Goal: Information Seeking & Learning: Understand process/instructions

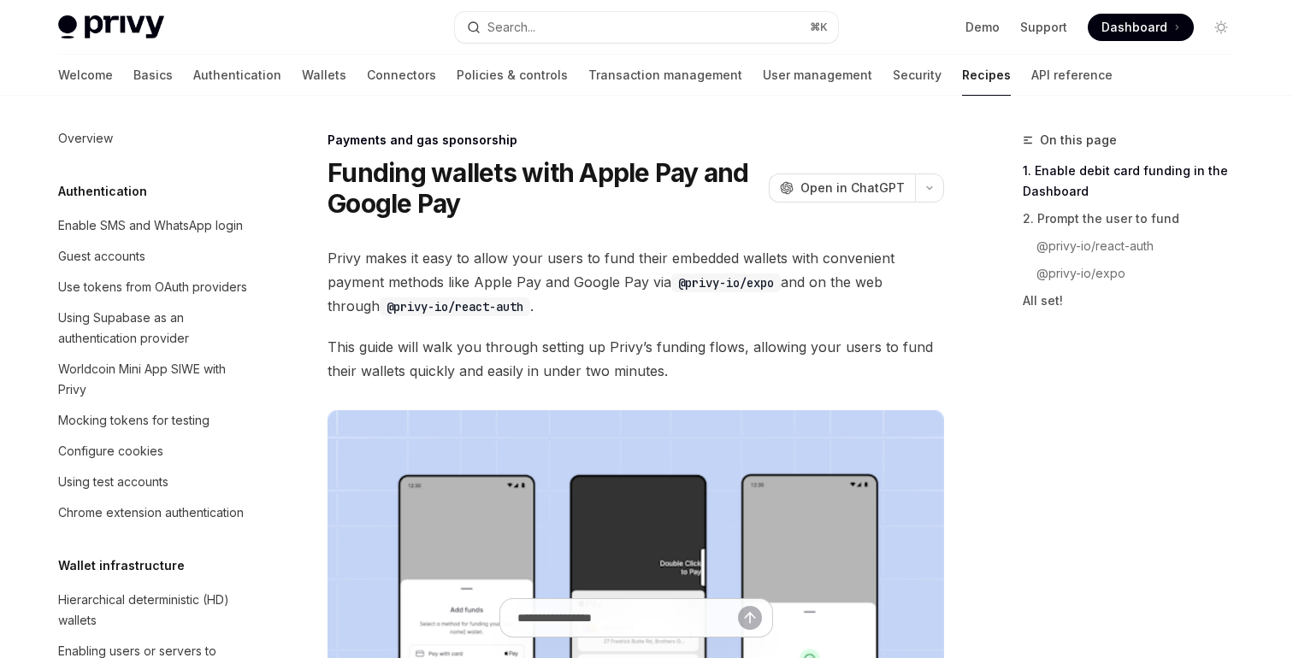
scroll to position [1465, 0]
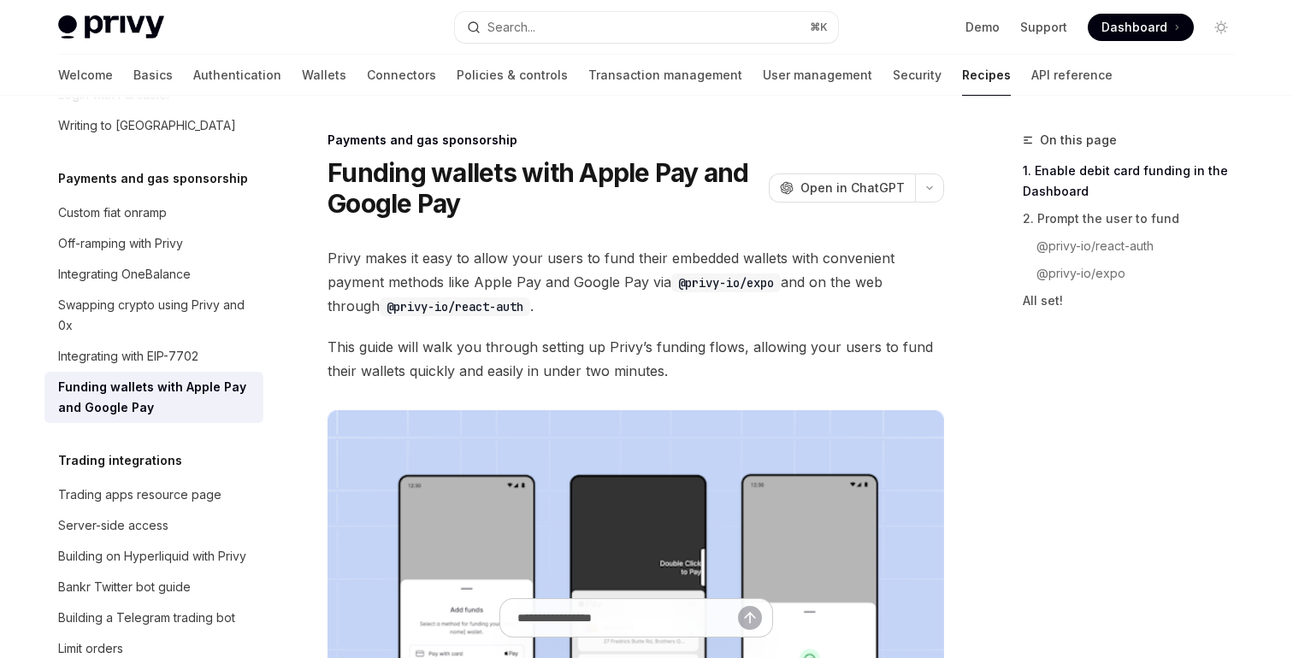
click at [540, 215] on h1 "Funding wallets with Apple Pay and Google Pay" at bounding box center [544, 188] width 434 height 62
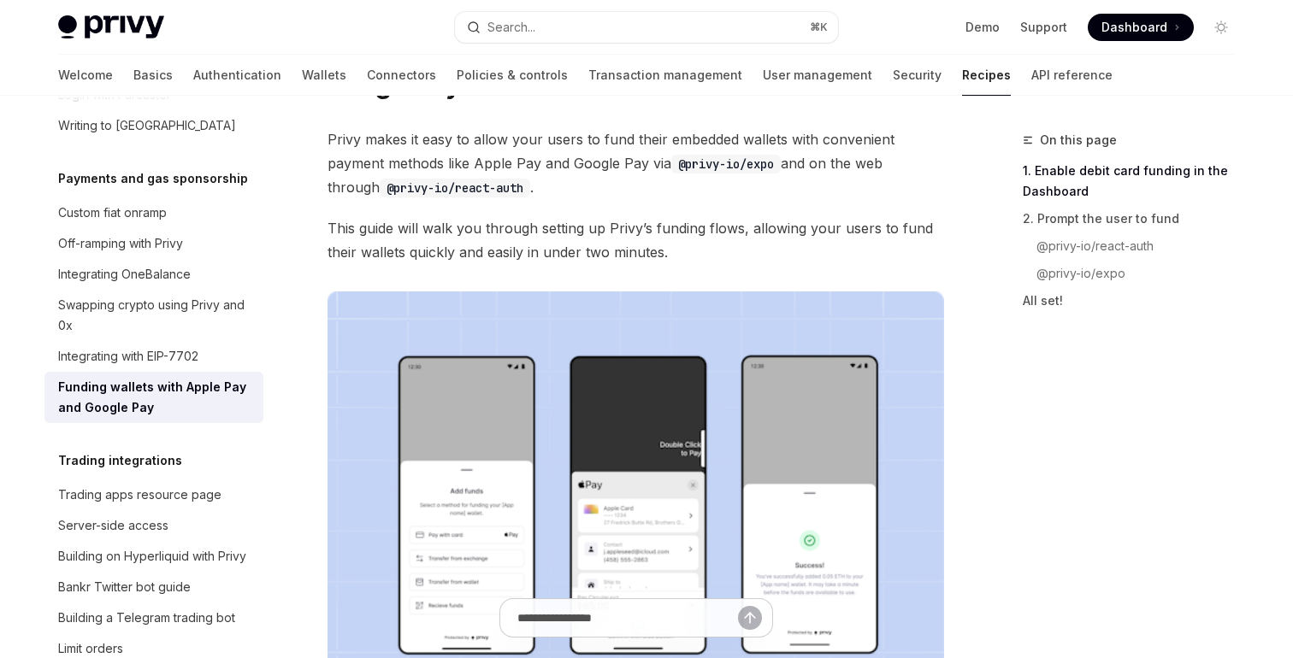
scroll to position [0, 0]
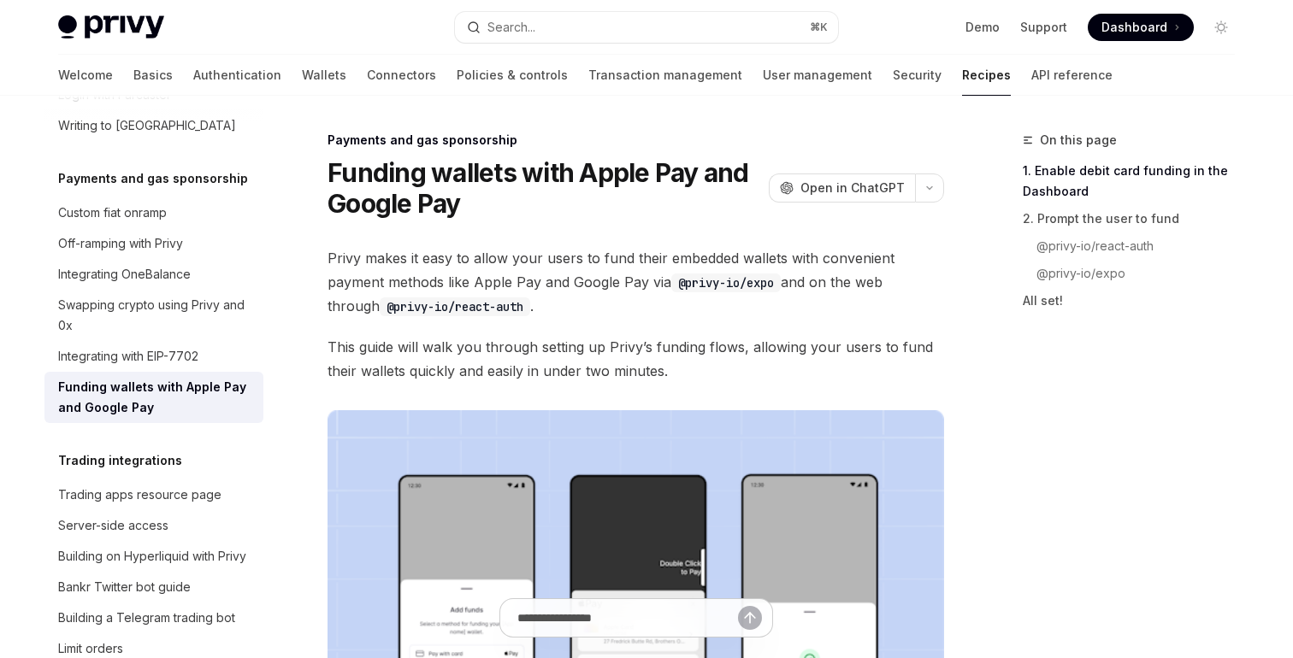
click at [528, 218] on h1 "Funding wallets with Apple Pay and Google Pay" at bounding box center [544, 188] width 434 height 62
click at [686, 250] on span "Privy makes it easy to allow your users to fund their embedded wallets with con…" at bounding box center [635, 282] width 616 height 72
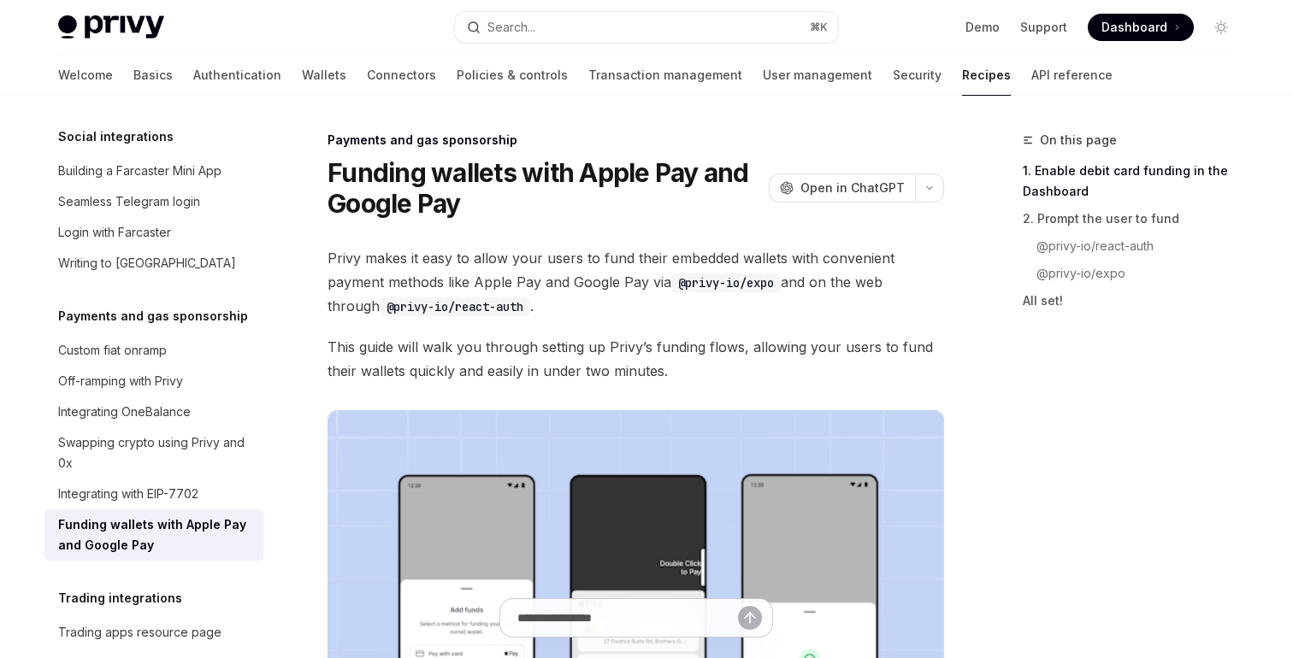
scroll to position [1250, 0]
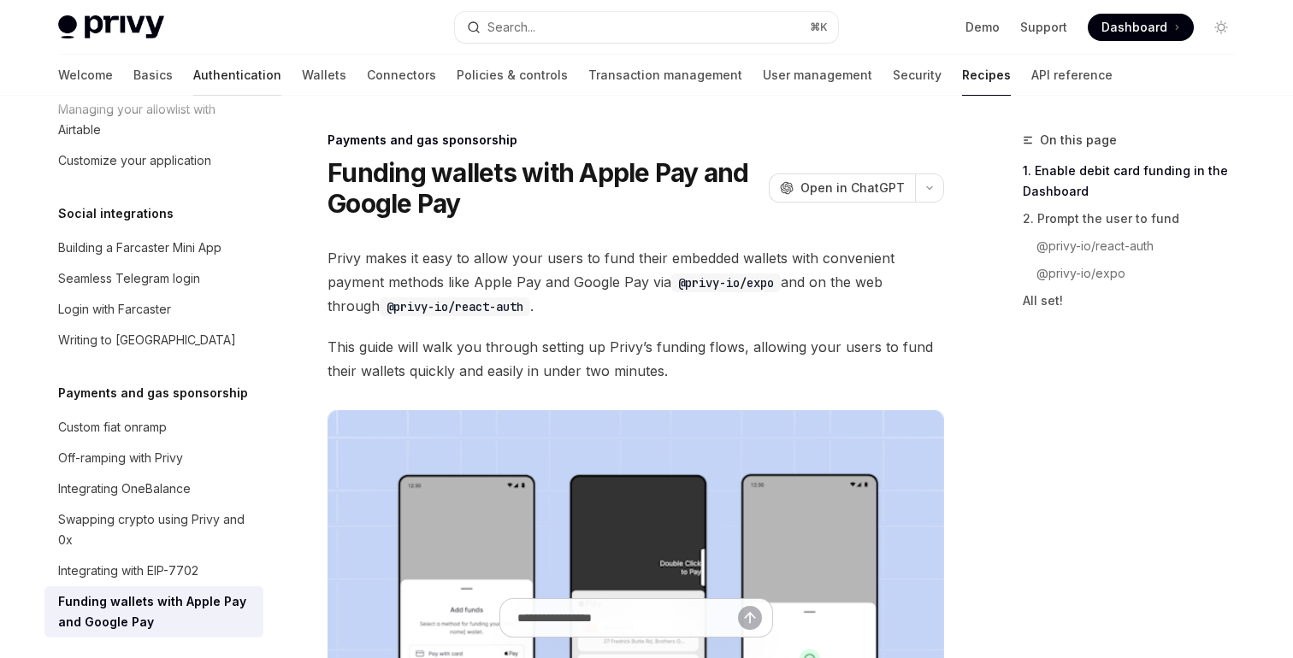
click at [193, 90] on link "Authentication" at bounding box center [237, 75] width 88 height 41
type textarea "*"
click at [134, 268] on div "Seamless Telegram login" at bounding box center [129, 278] width 142 height 21
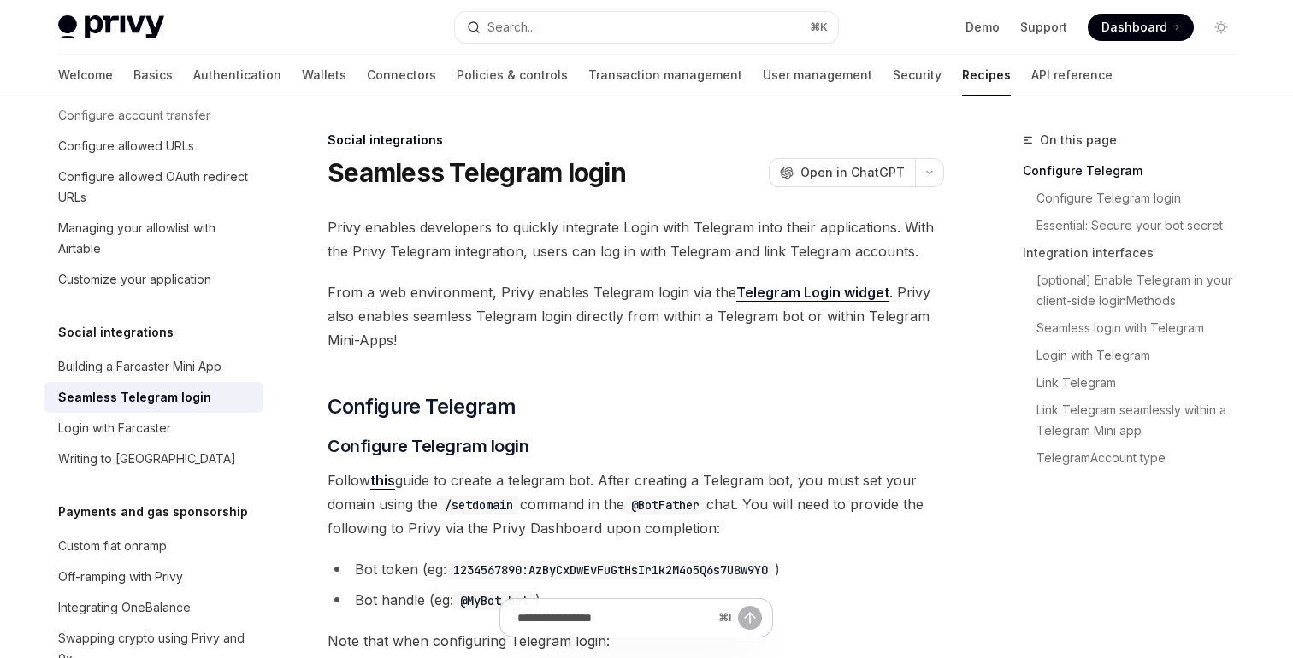
click at [475, 286] on span "From a web environment, Privy enables Telegram login via the Telegram Login wid…" at bounding box center [635, 316] width 616 height 72
click at [771, 291] on link "Telegram Login widget" at bounding box center [812, 293] width 153 height 18
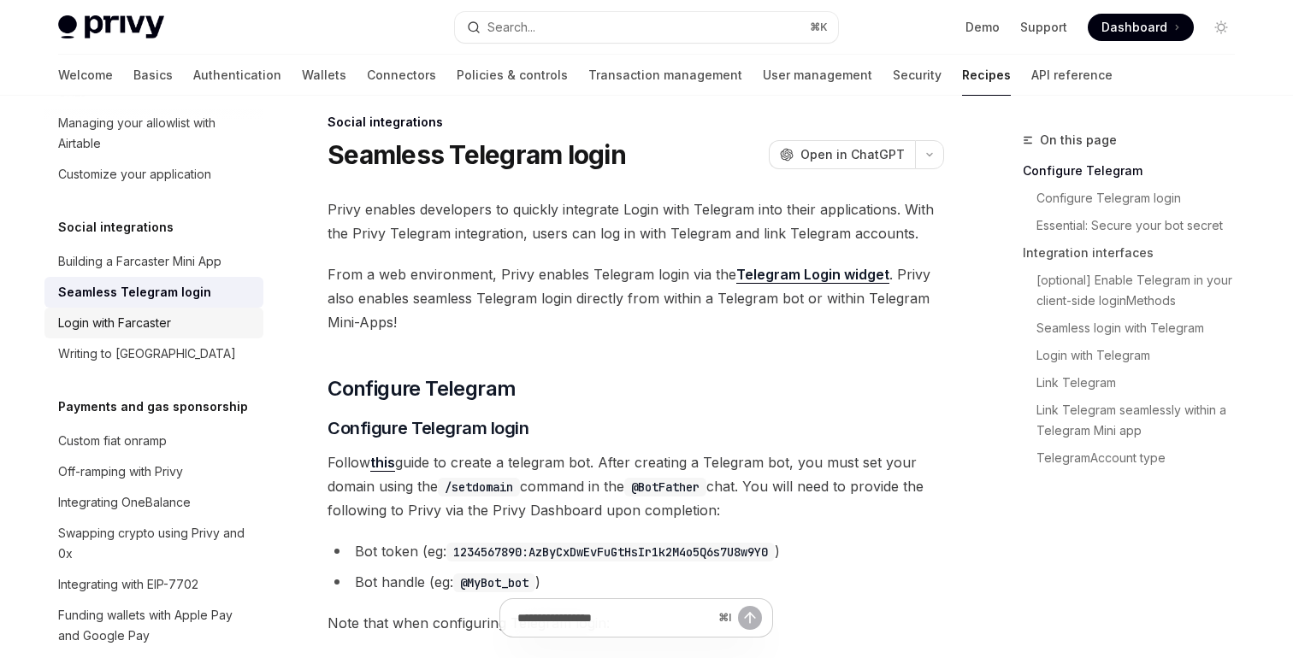
scroll to position [1241, 0]
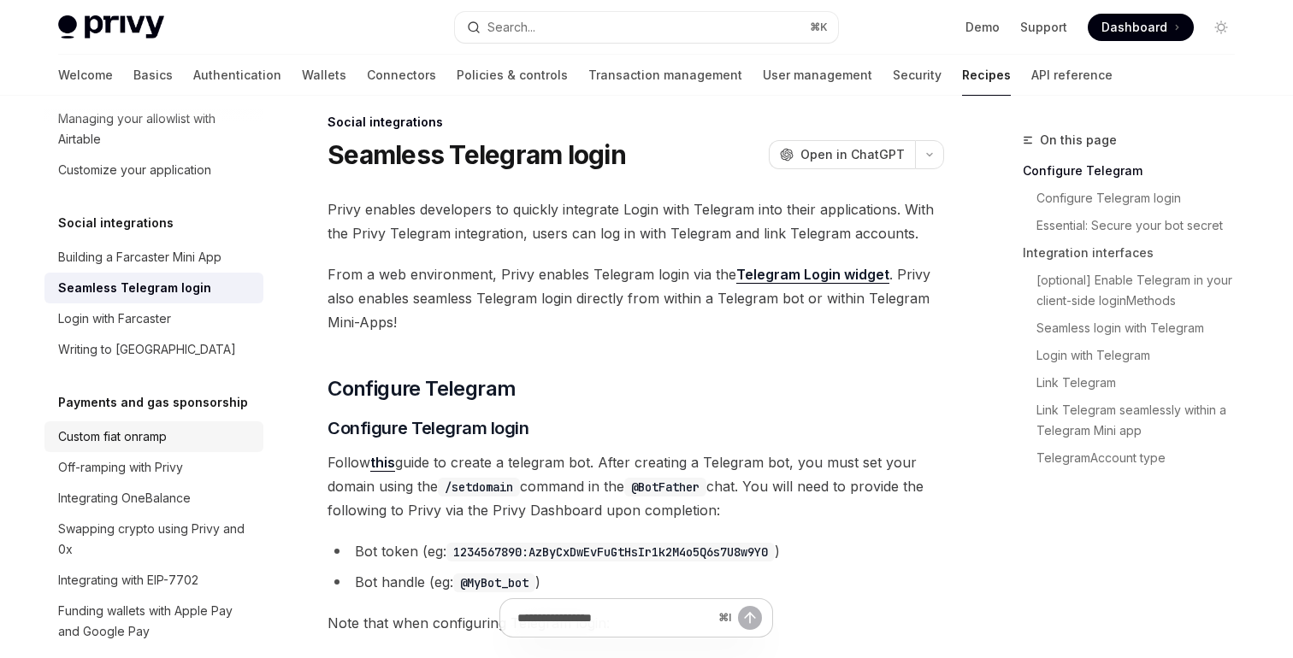
click at [140, 427] on div "Custom fiat onramp" at bounding box center [112, 437] width 109 height 21
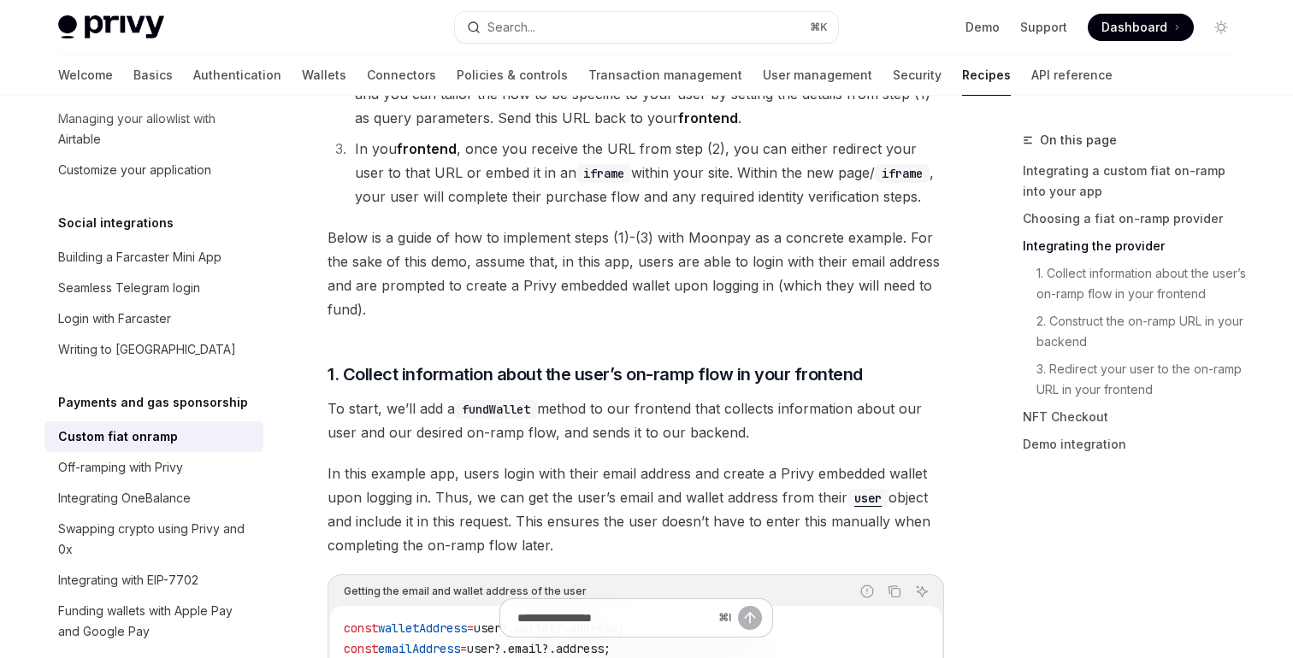
scroll to position [1582, 0]
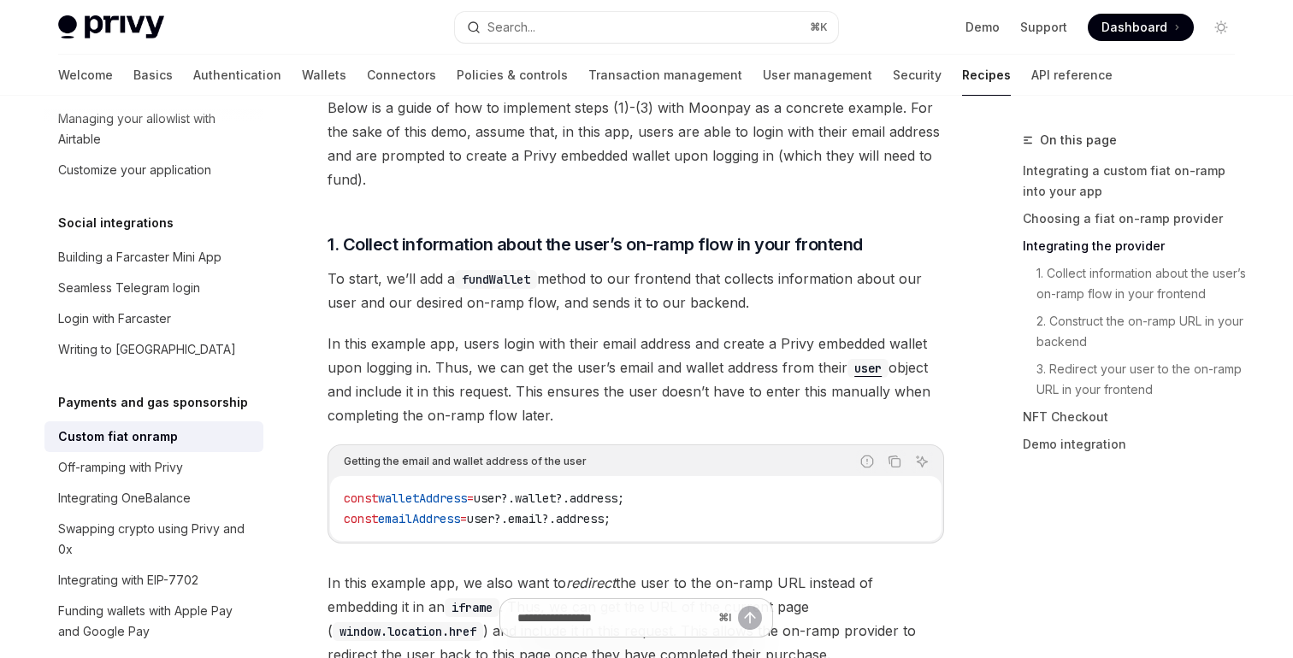
click at [580, 332] on span "In this example app, users login with their email address and create a Privy em…" at bounding box center [635, 380] width 616 height 96
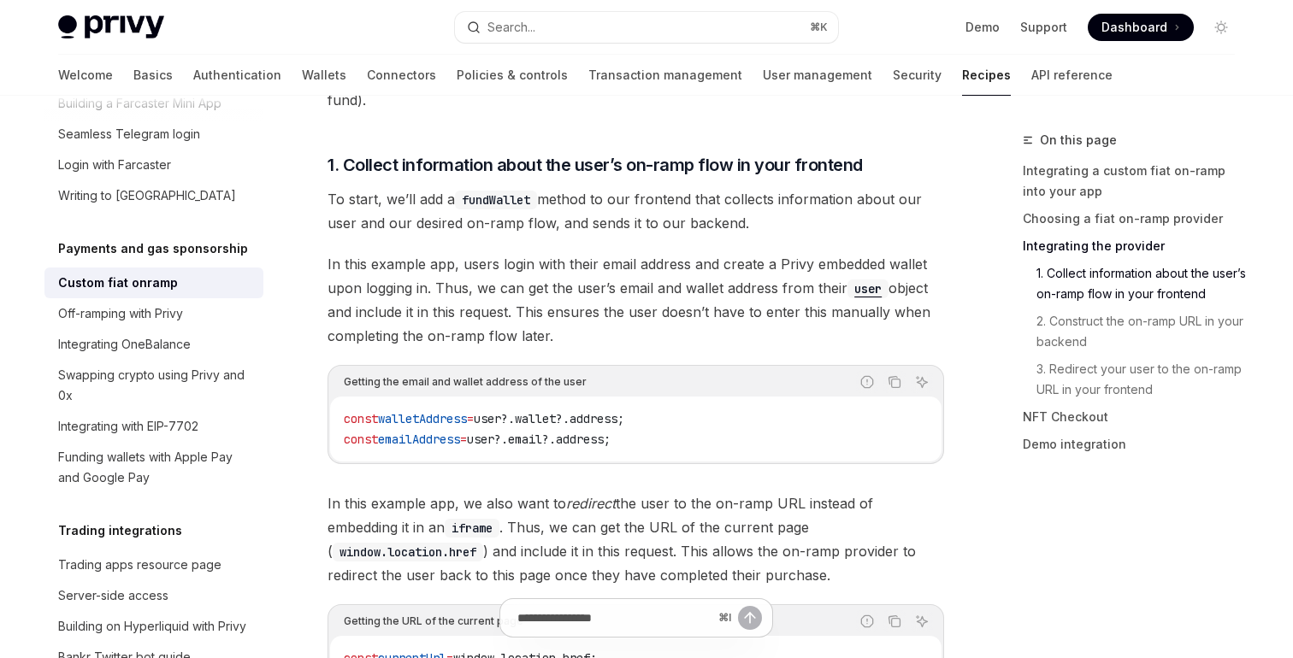
scroll to position [1395, 0]
click at [399, 274] on span "In this example app, users login with their email address and create a Privy em…" at bounding box center [635, 300] width 616 height 96
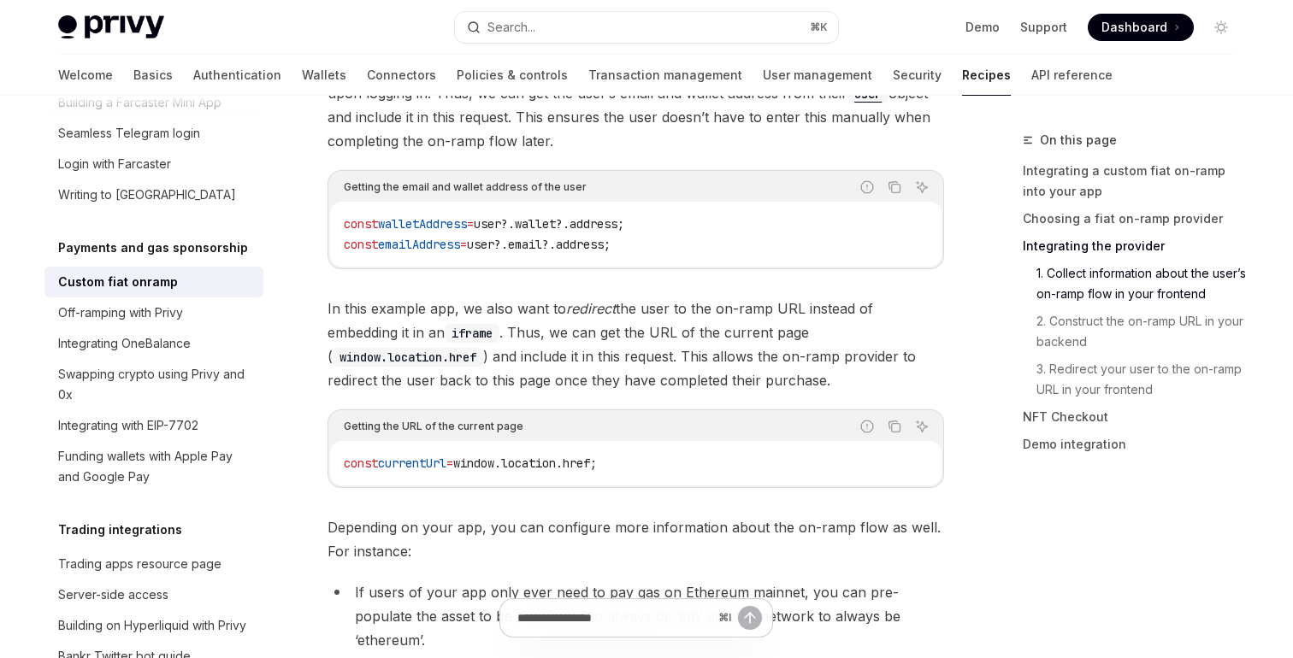
scroll to position [1870, 0]
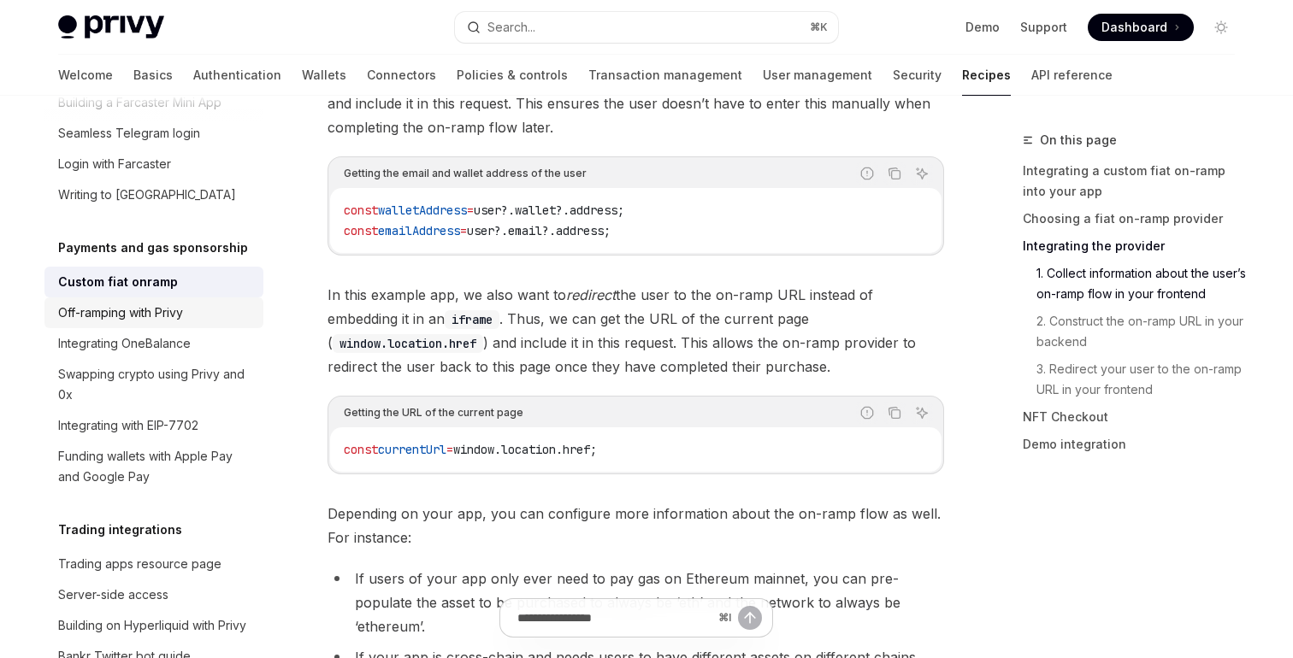
click at [183, 303] on div "Off-ramping with Privy" at bounding box center [120, 313] width 125 height 21
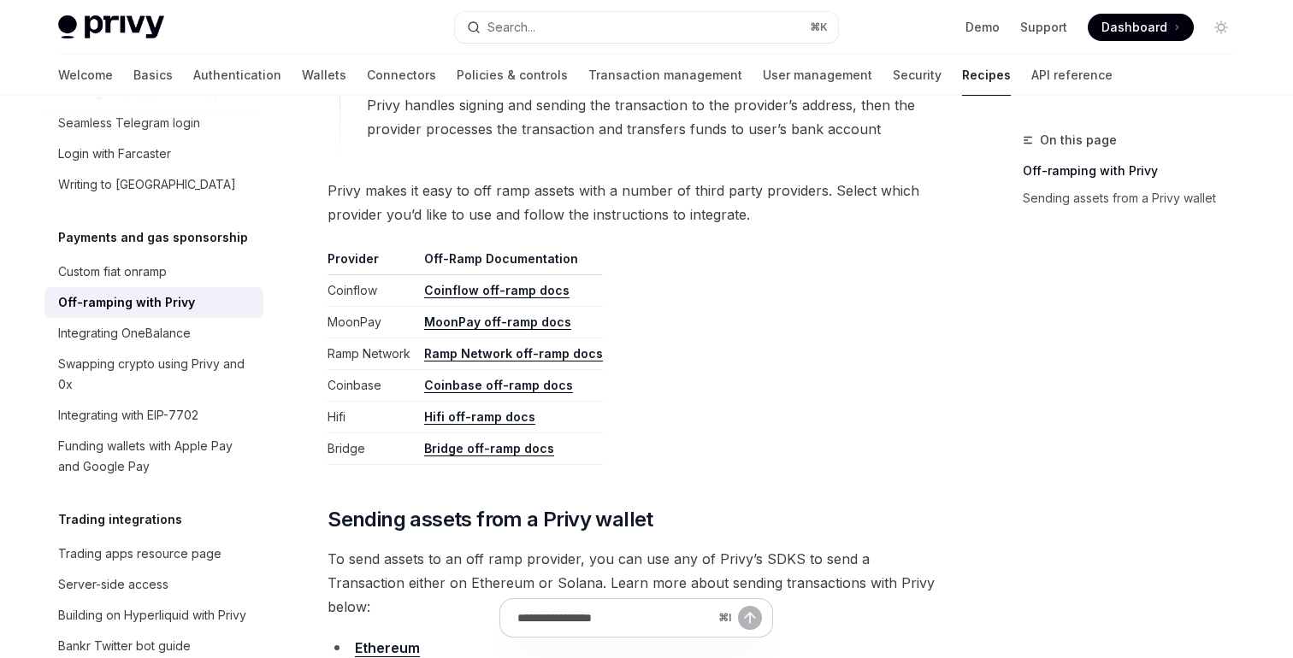
scroll to position [755, 0]
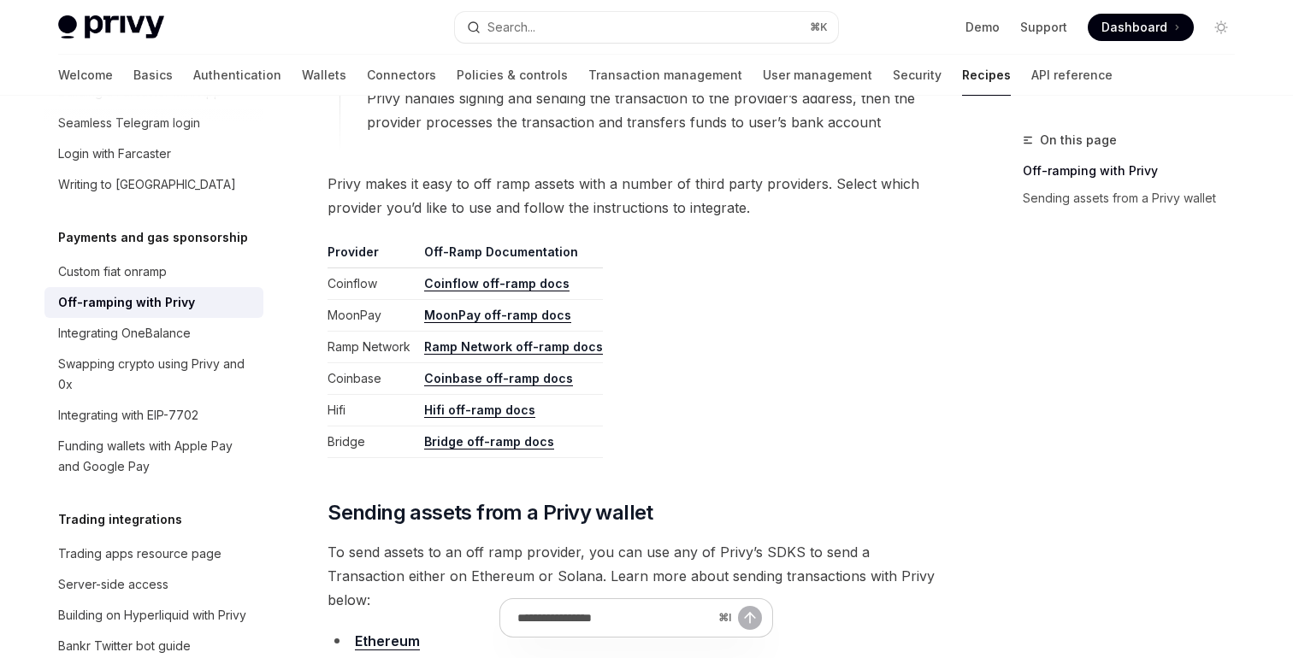
click at [732, 249] on table "Provider Off-Ramp Documentation Coinflow Coinflow off-ramp docs MoonPay MoonPay…" at bounding box center [635, 351] width 616 height 215
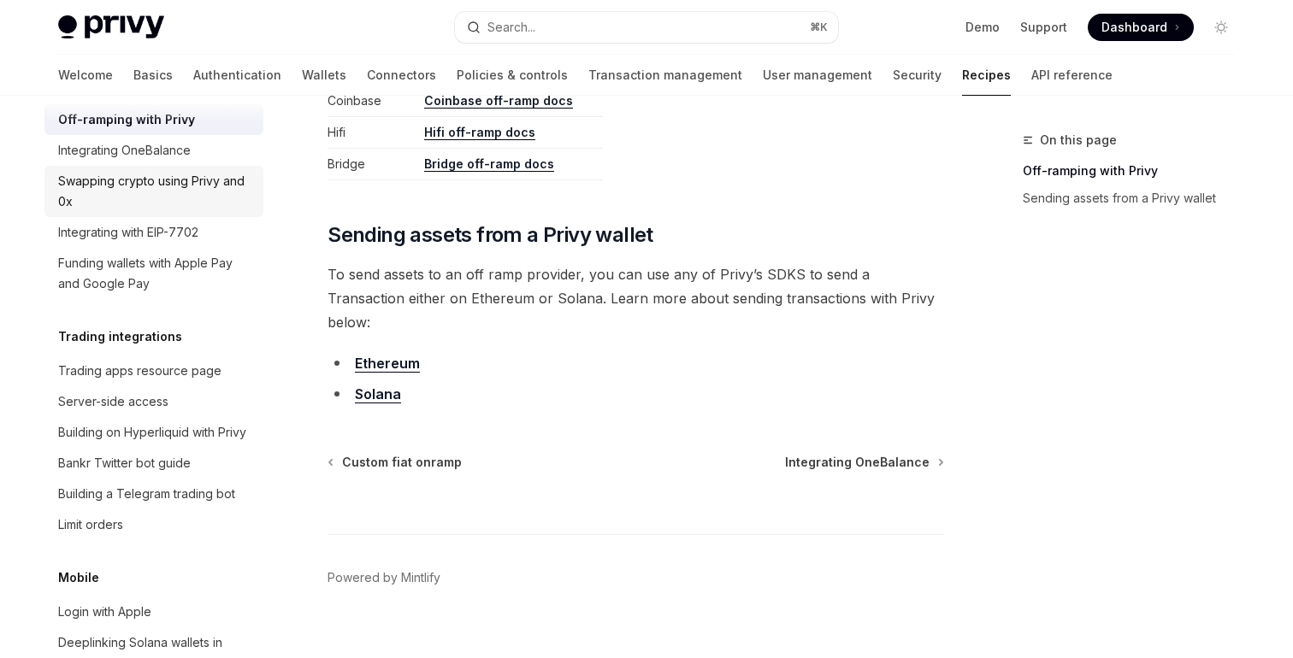
scroll to position [1594, 0]
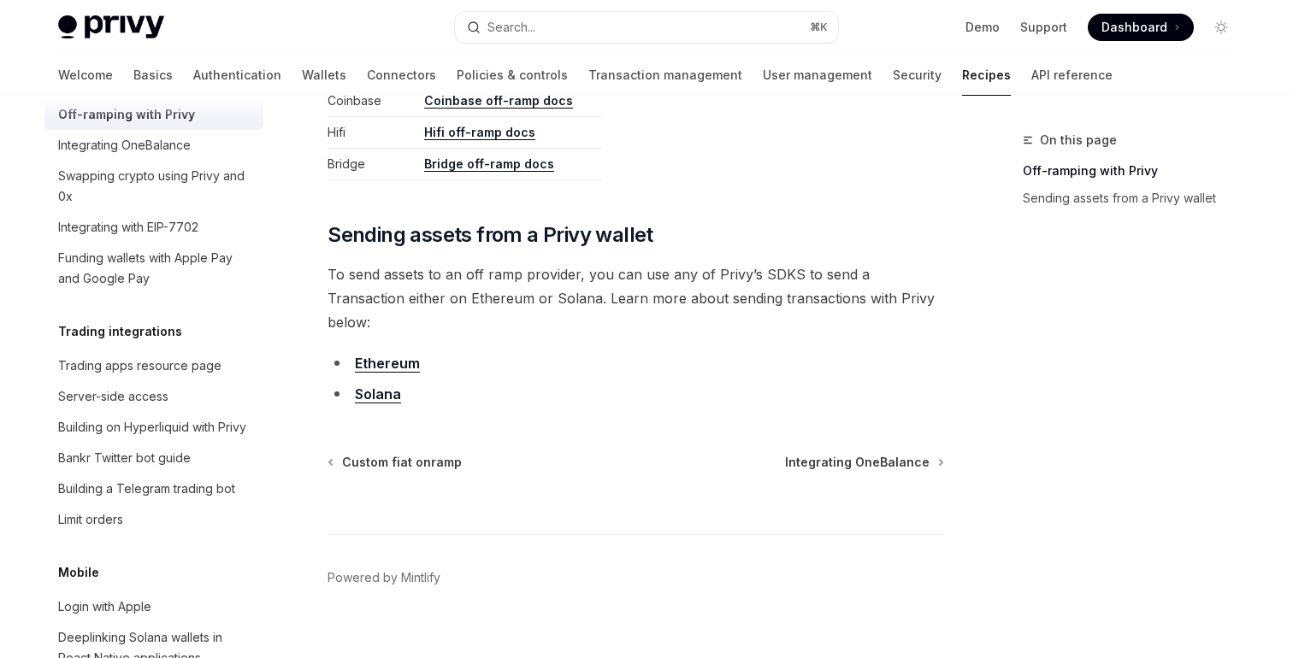
click at [529, 296] on span "To send assets to an off ramp provider, you can use any of Privy’s SDKS to send…" at bounding box center [635, 298] width 616 height 72
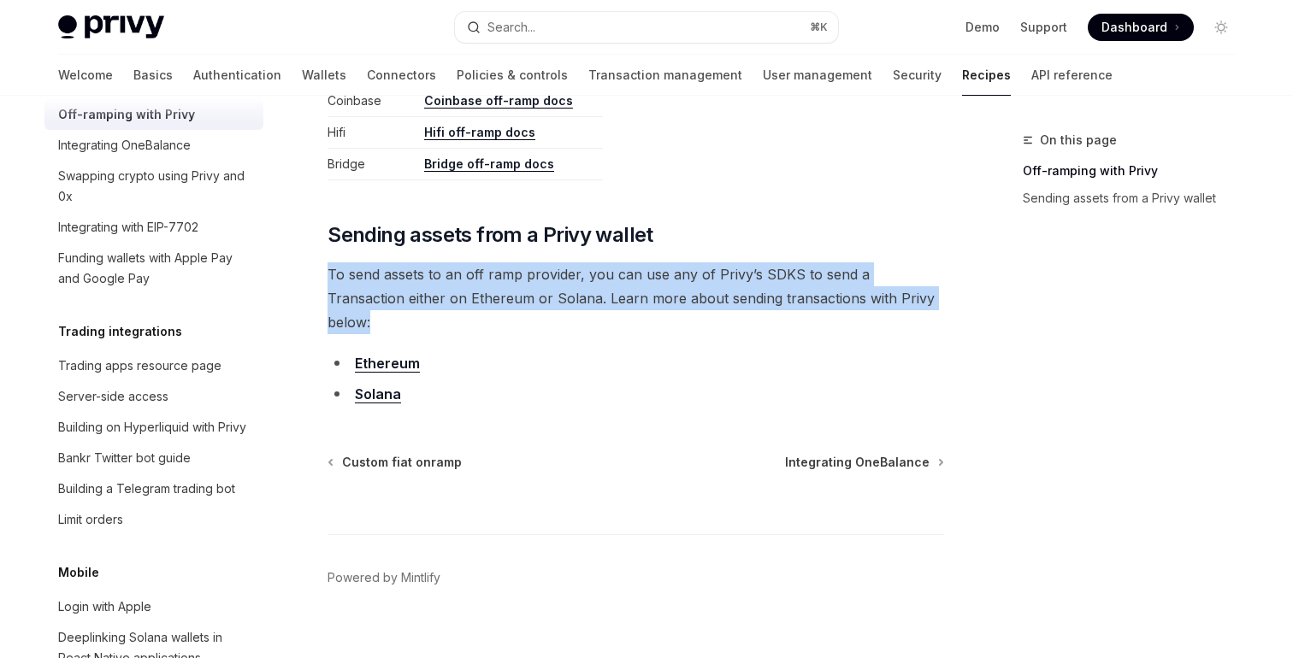
click at [529, 296] on span "To send assets to an off ramp provider, you can use any of Privy’s SDKS to send…" at bounding box center [635, 298] width 616 height 72
click at [558, 296] on span "To send assets to an off ramp provider, you can use any of Privy’s SDKS to send…" at bounding box center [635, 298] width 616 height 72
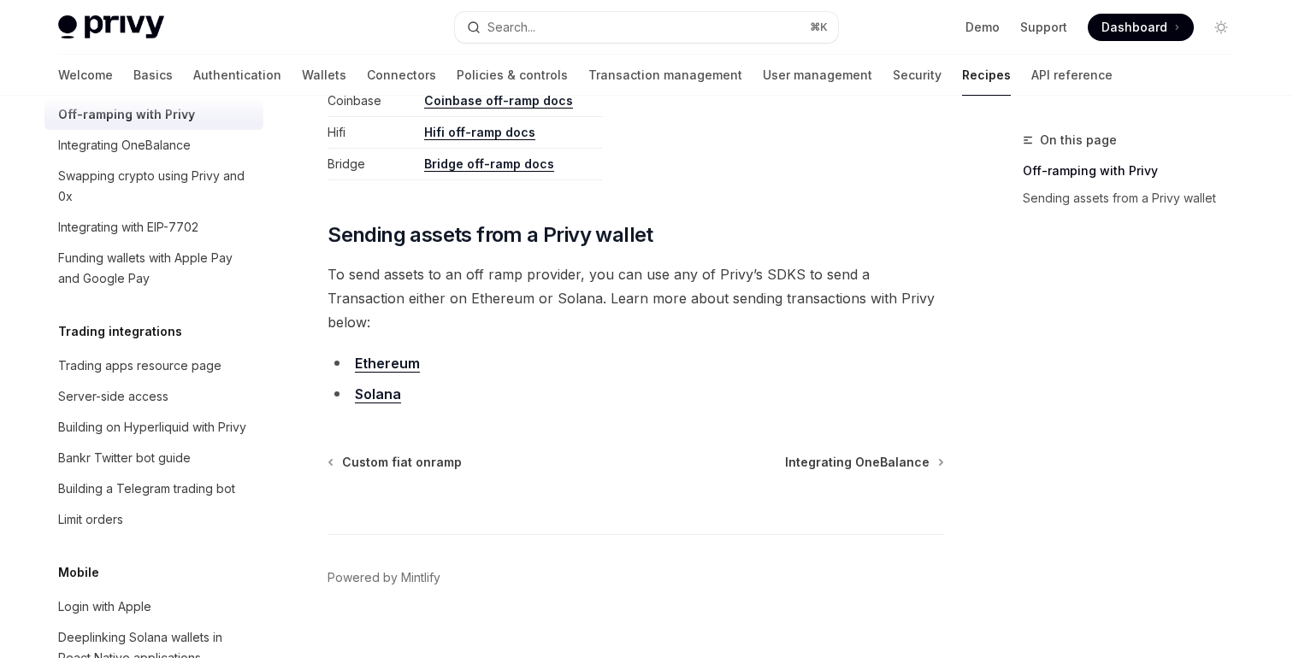
click at [537, 351] on li "Ethereum" at bounding box center [635, 363] width 616 height 24
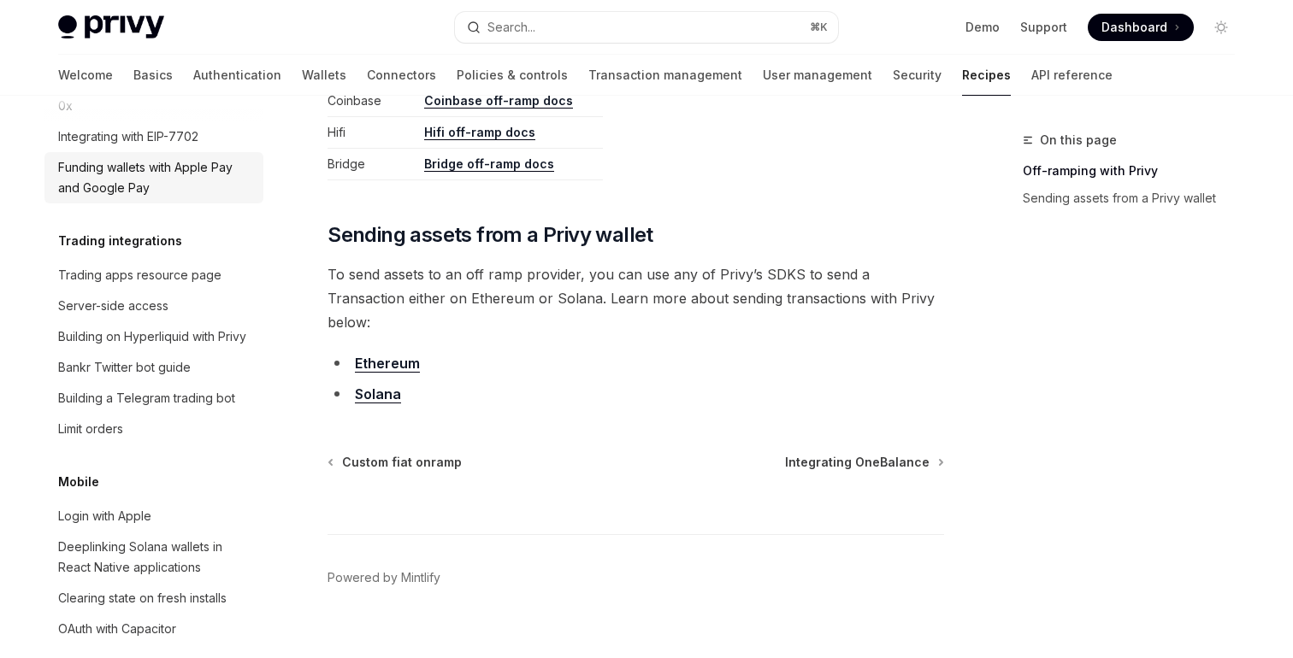
scroll to position [1687, 0]
click at [186, 182] on div "Overview Authentication Enable SMS and WhatsApp login Guest accounts Use tokens…" at bounding box center [153, 3] width 219 height 3134
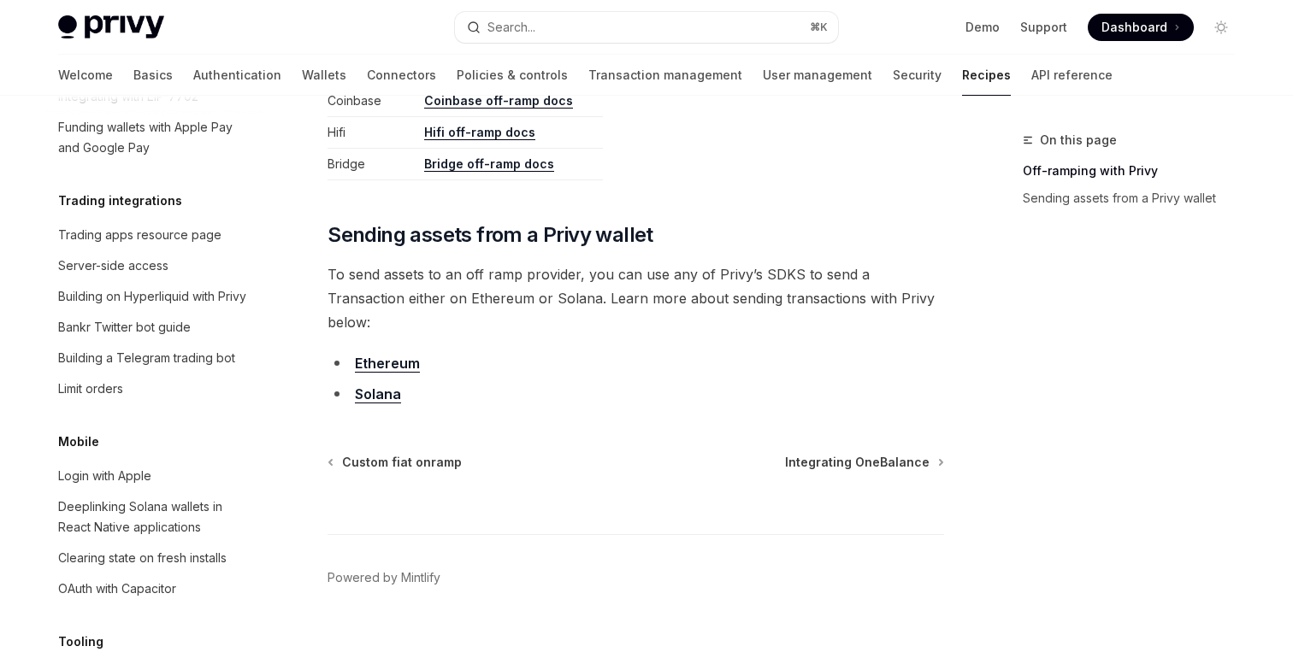
scroll to position [1730, 0]
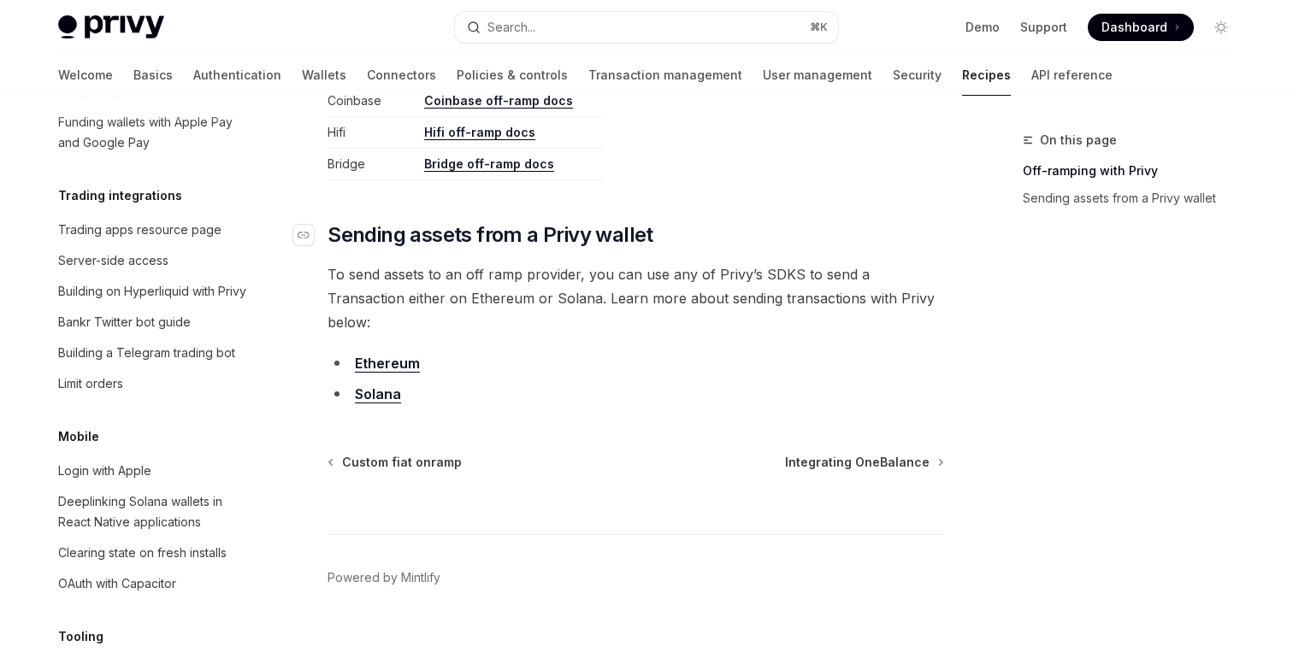
click at [668, 238] on h2 "​ Sending assets from a Privy wallet" at bounding box center [635, 234] width 616 height 27
click at [558, 351] on li "Ethereum" at bounding box center [635, 363] width 616 height 24
click at [549, 351] on li "Ethereum" at bounding box center [635, 363] width 616 height 24
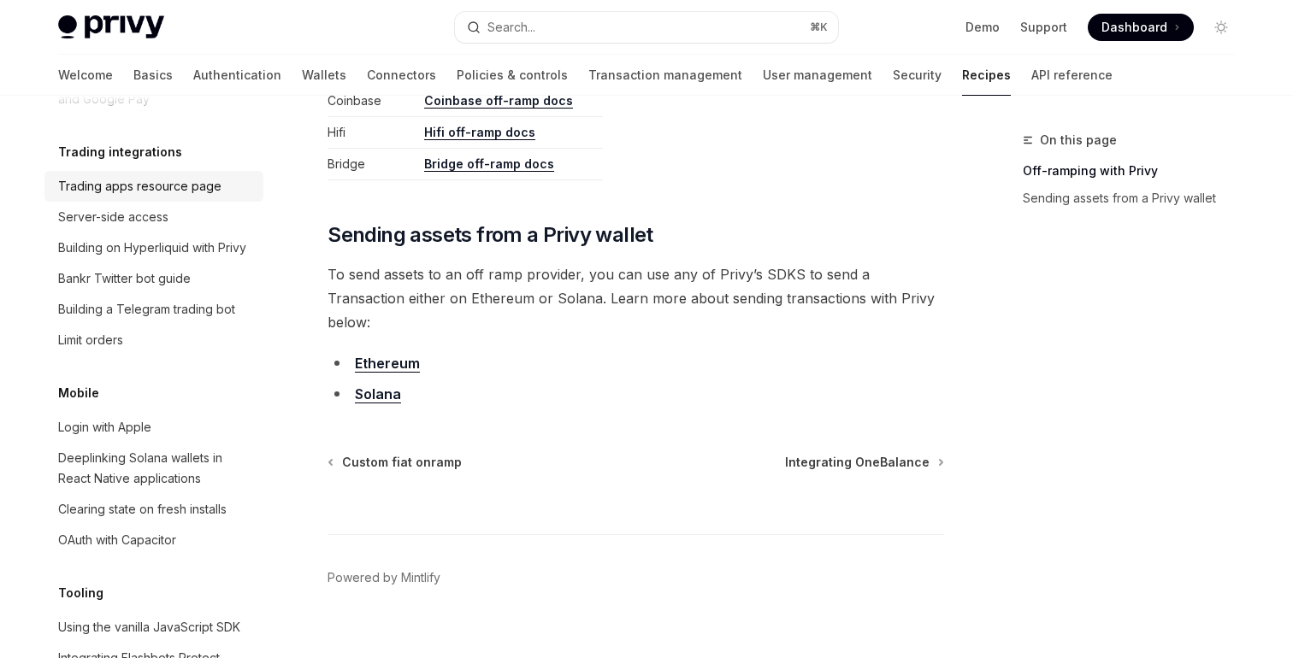
scroll to position [1776, 0]
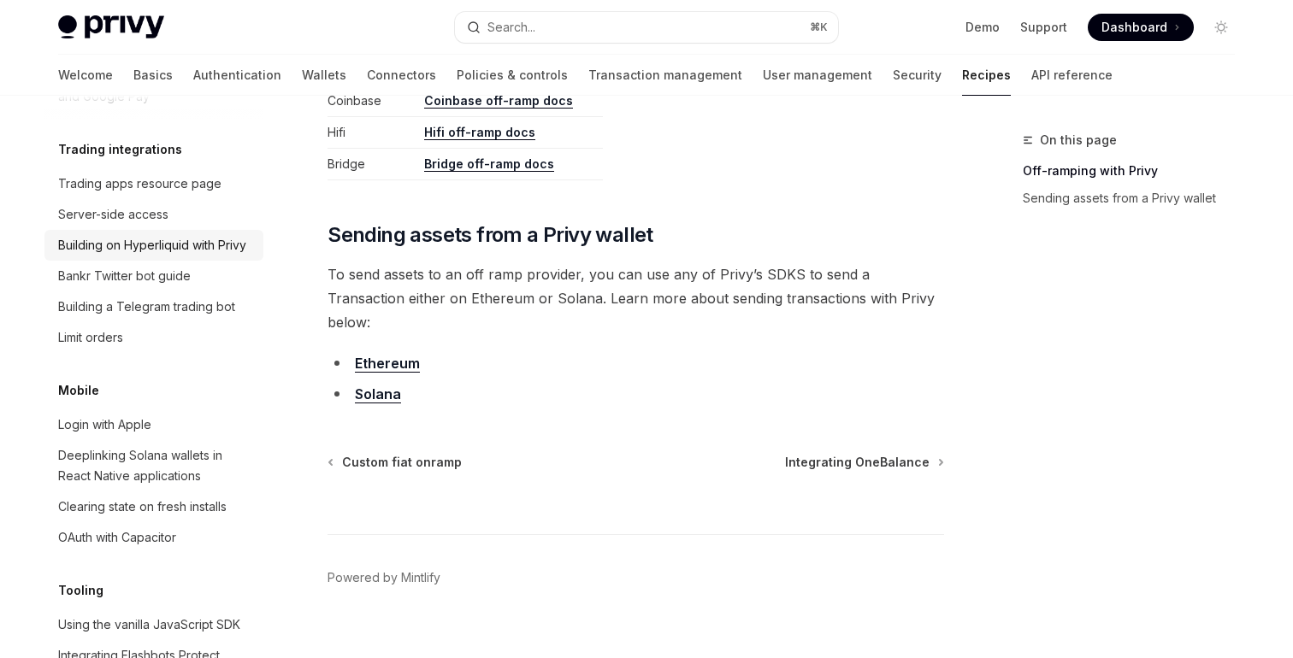
click at [210, 235] on div "Building on Hyperliquid with Privy" at bounding box center [152, 245] width 188 height 21
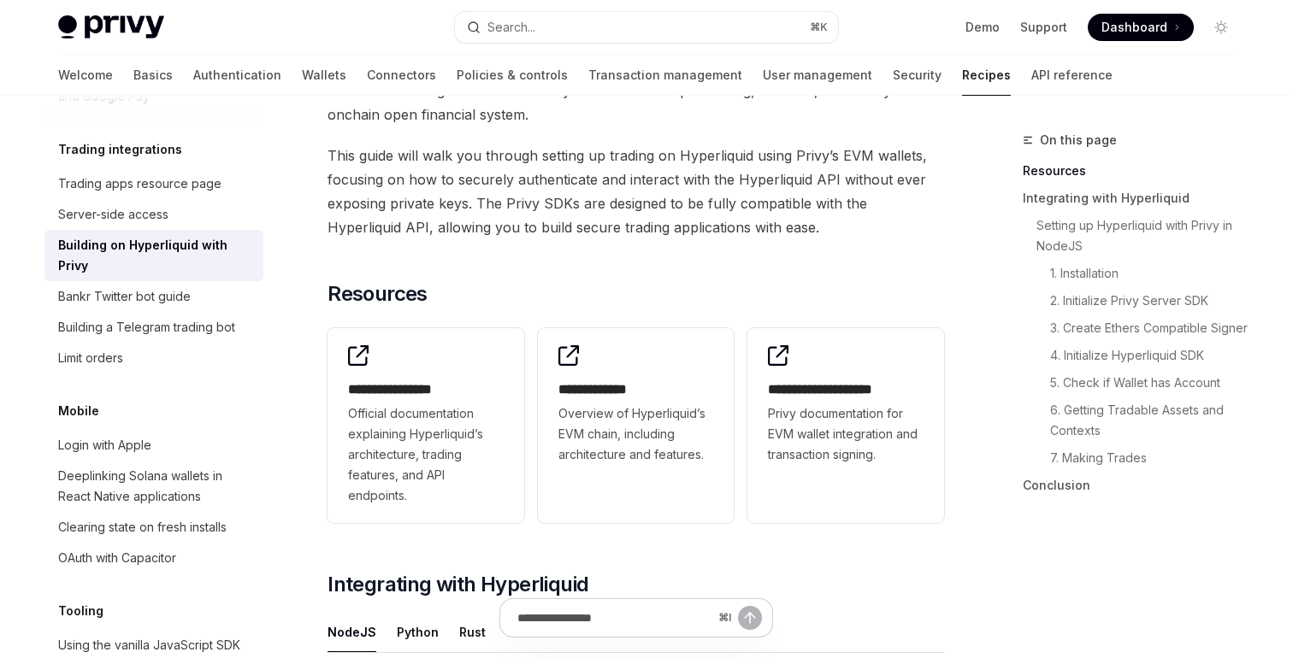
scroll to position [176, 0]
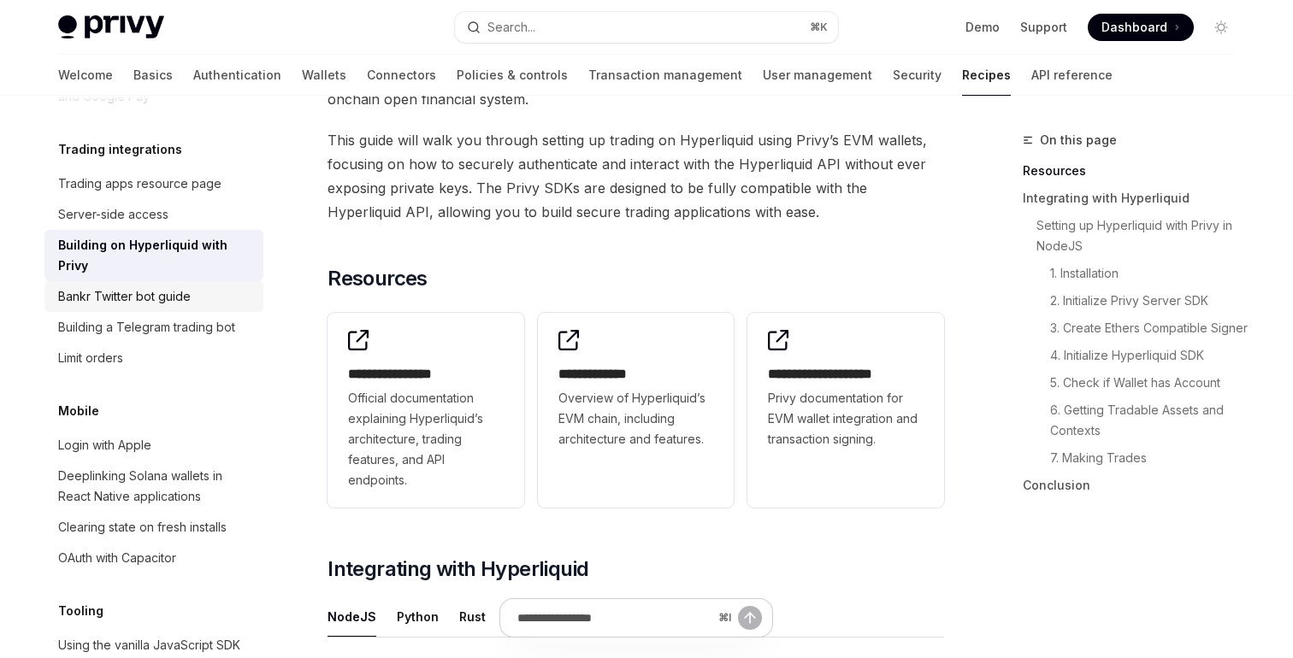
click at [142, 286] on div "Bankr Twitter bot guide" at bounding box center [124, 296] width 133 height 21
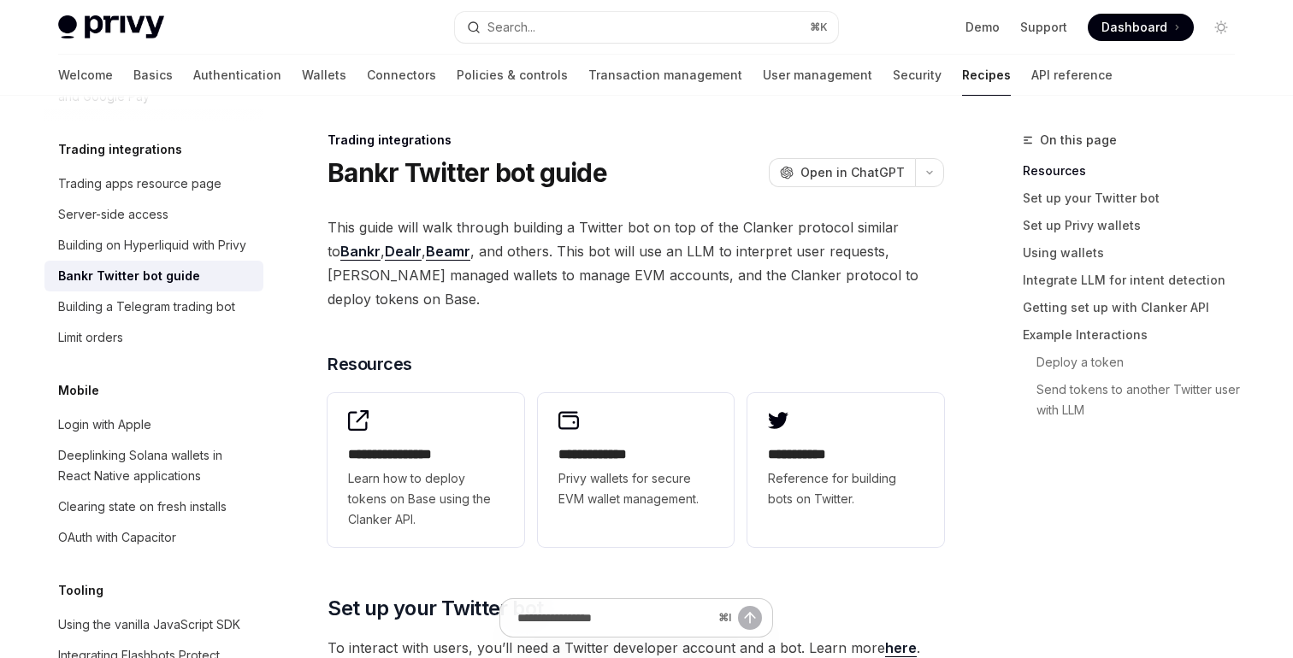
click at [519, 251] on span "This guide will walk through building a Twitter bot on top of the Clanker proto…" at bounding box center [635, 263] width 616 height 96
click at [340, 252] on link "Bankr" at bounding box center [360, 252] width 40 height 18
click at [663, 283] on span "This guide will walk through building a Twitter bot on top of the Clanker proto…" at bounding box center [635, 263] width 616 height 96
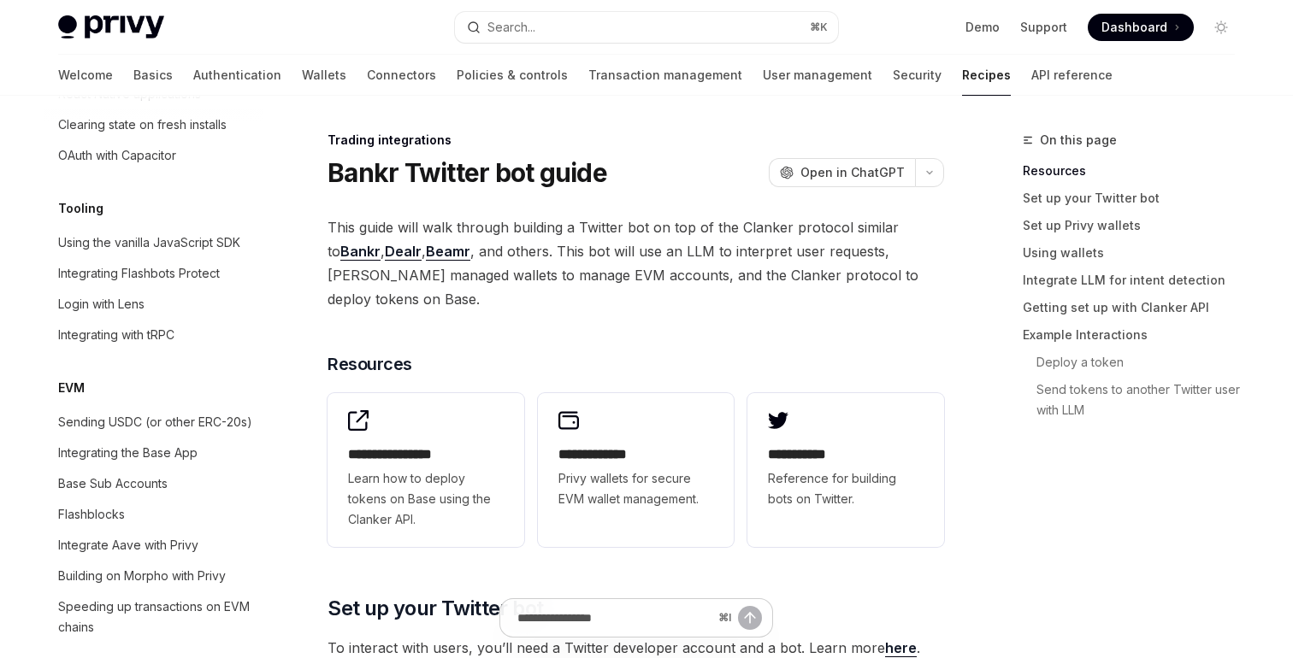
scroll to position [2208, 0]
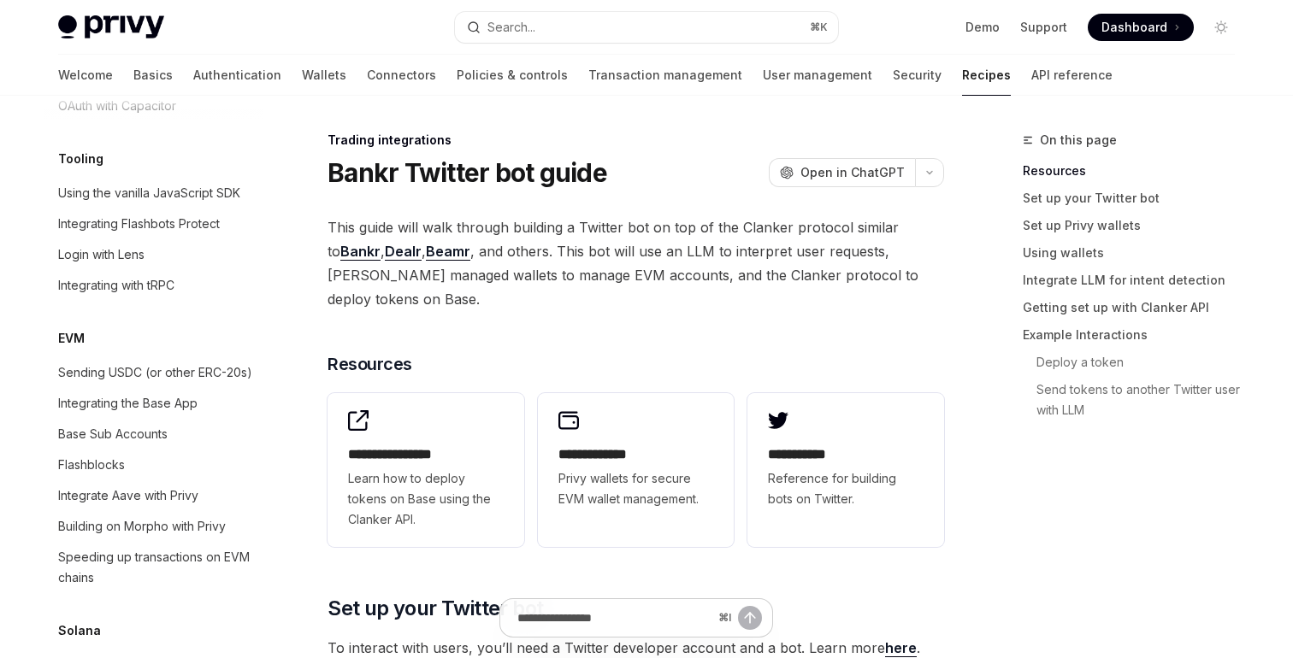
click at [553, 260] on span "This guide will walk through building a Twitter bot on top of the Clanker proto…" at bounding box center [635, 263] width 616 height 96
click at [592, 246] on span "This guide will walk through building a Twitter bot on top of the Clanker proto…" at bounding box center [635, 263] width 616 height 96
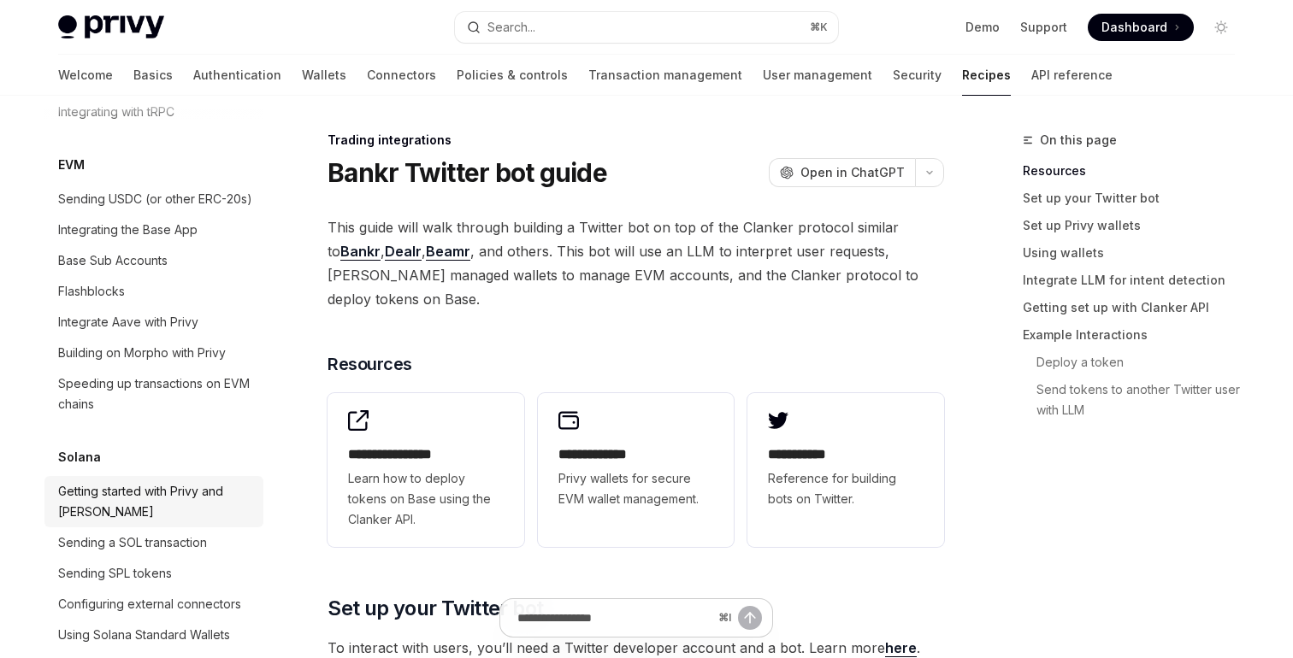
scroll to position [2376, 0]
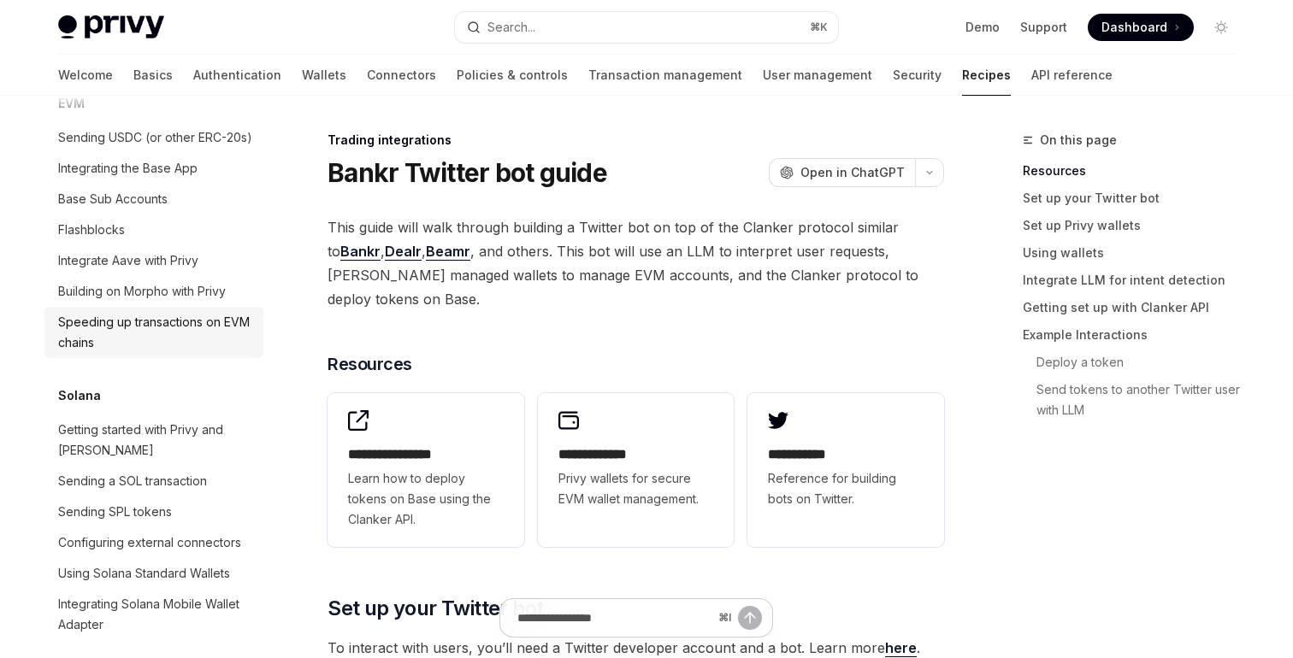
scroll to position [2389, 0]
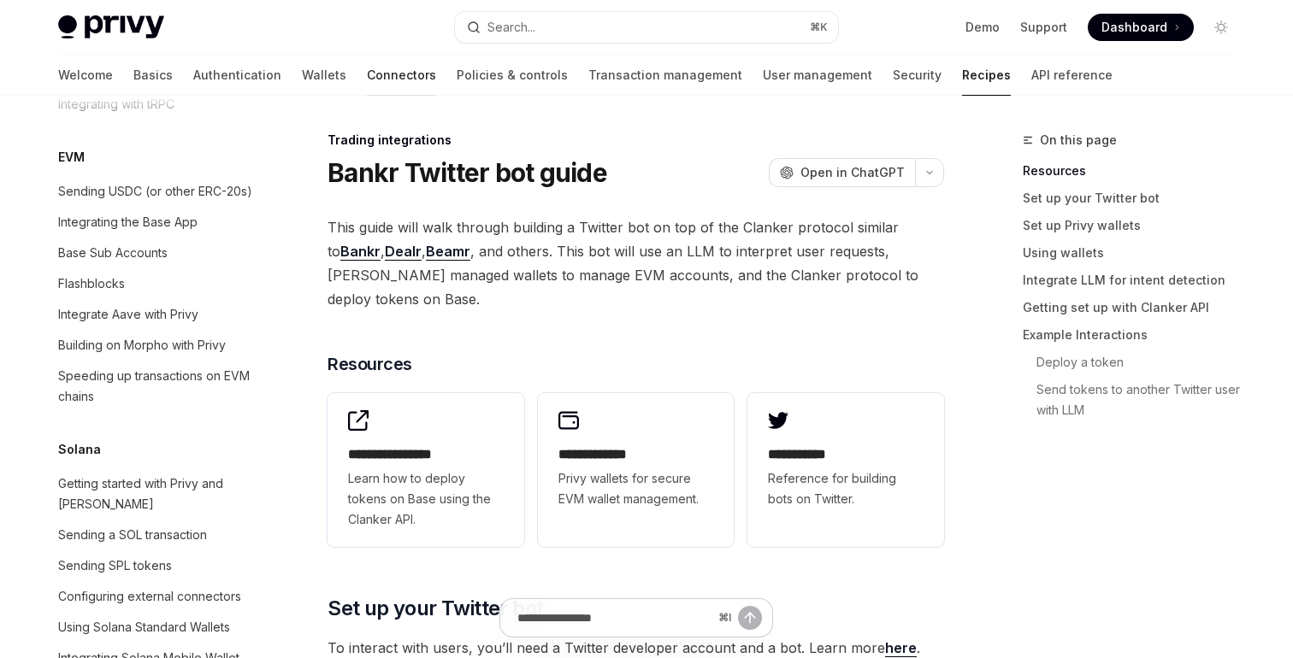
click at [367, 74] on link "Connectors" at bounding box center [401, 75] width 69 height 41
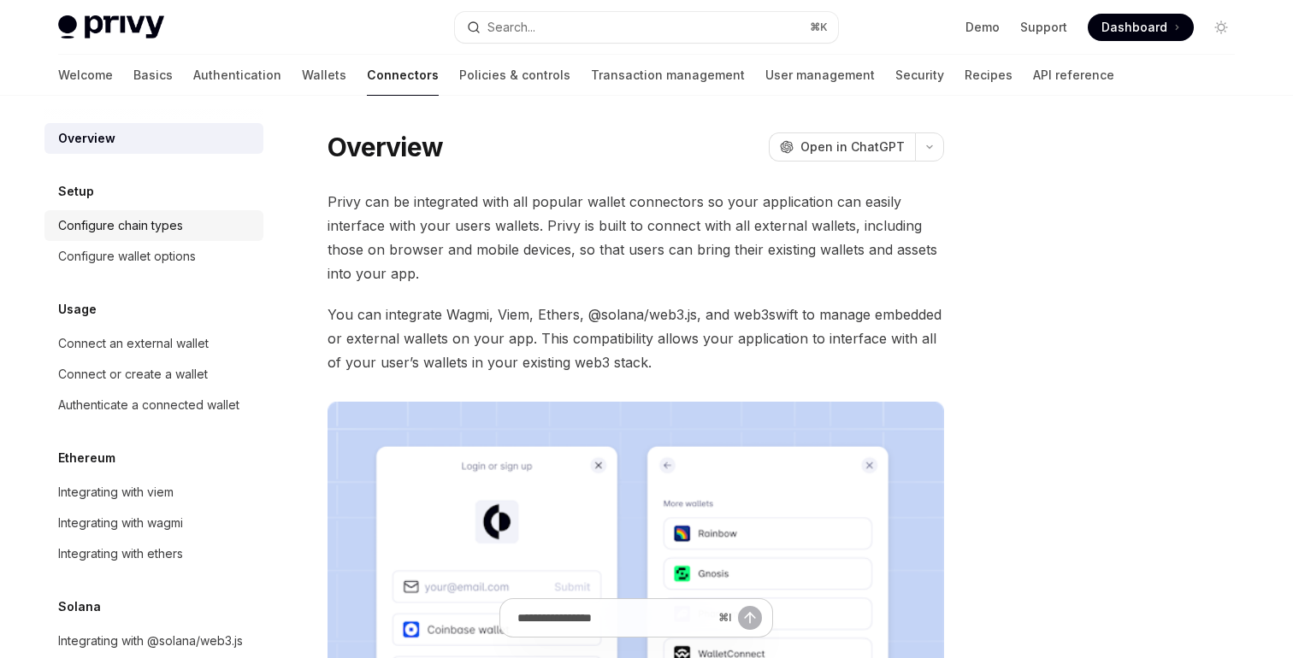
scroll to position [63, 0]
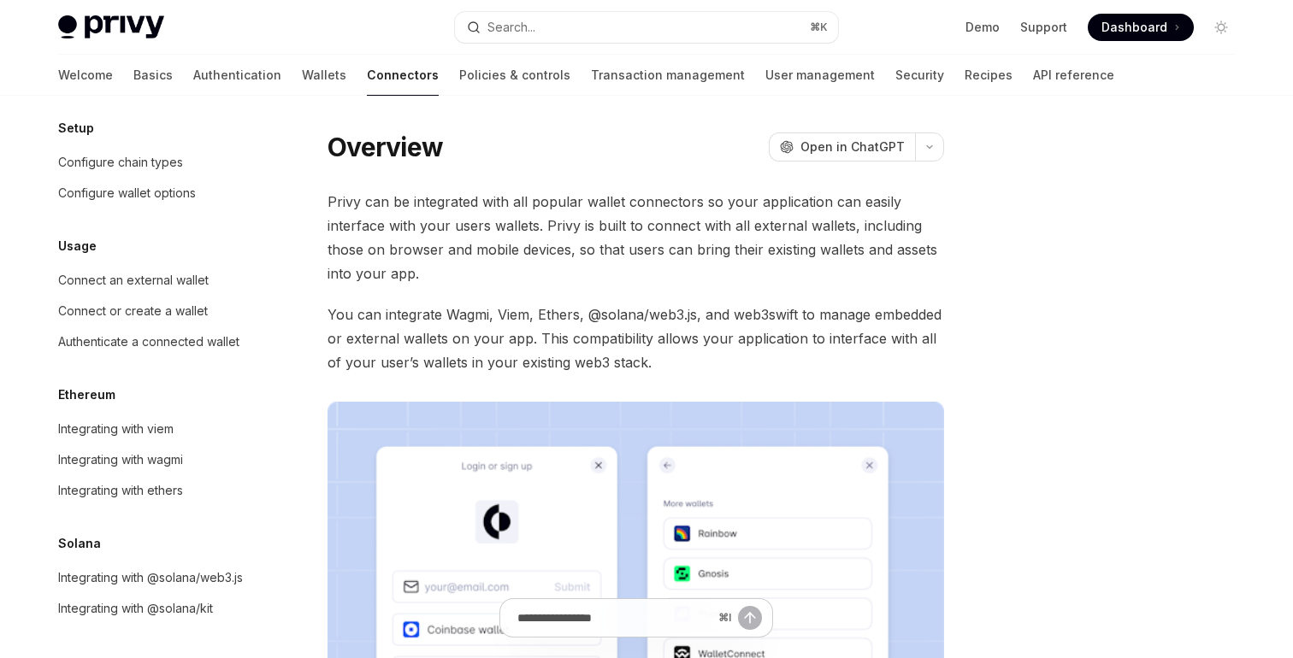
click at [257, 245] on div "Usage" at bounding box center [153, 246] width 219 height 21
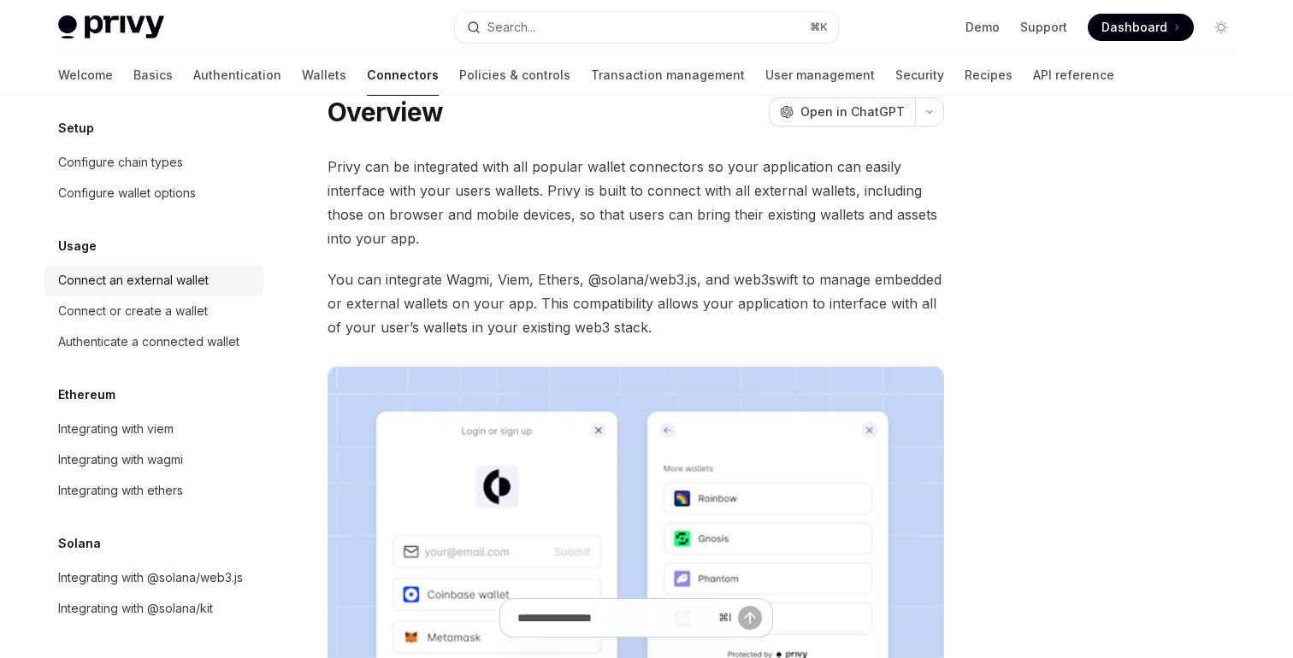
scroll to position [43, 0]
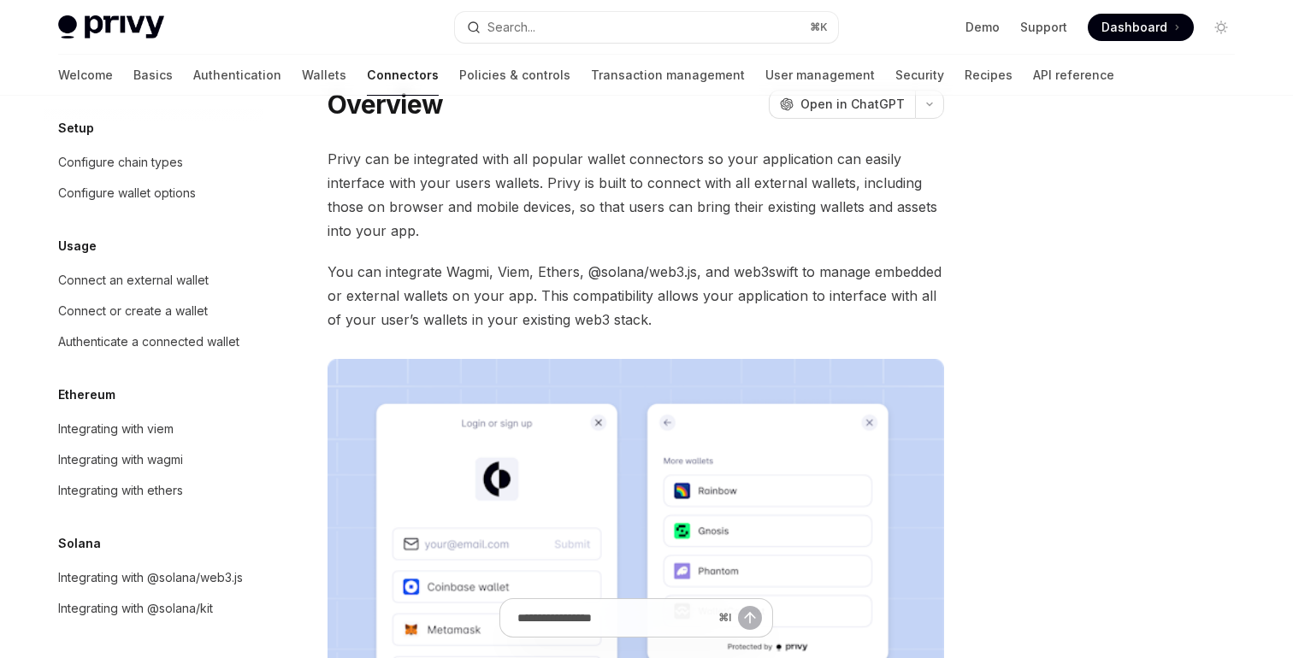
click at [140, 241] on div "Usage" at bounding box center [153, 246] width 219 height 21
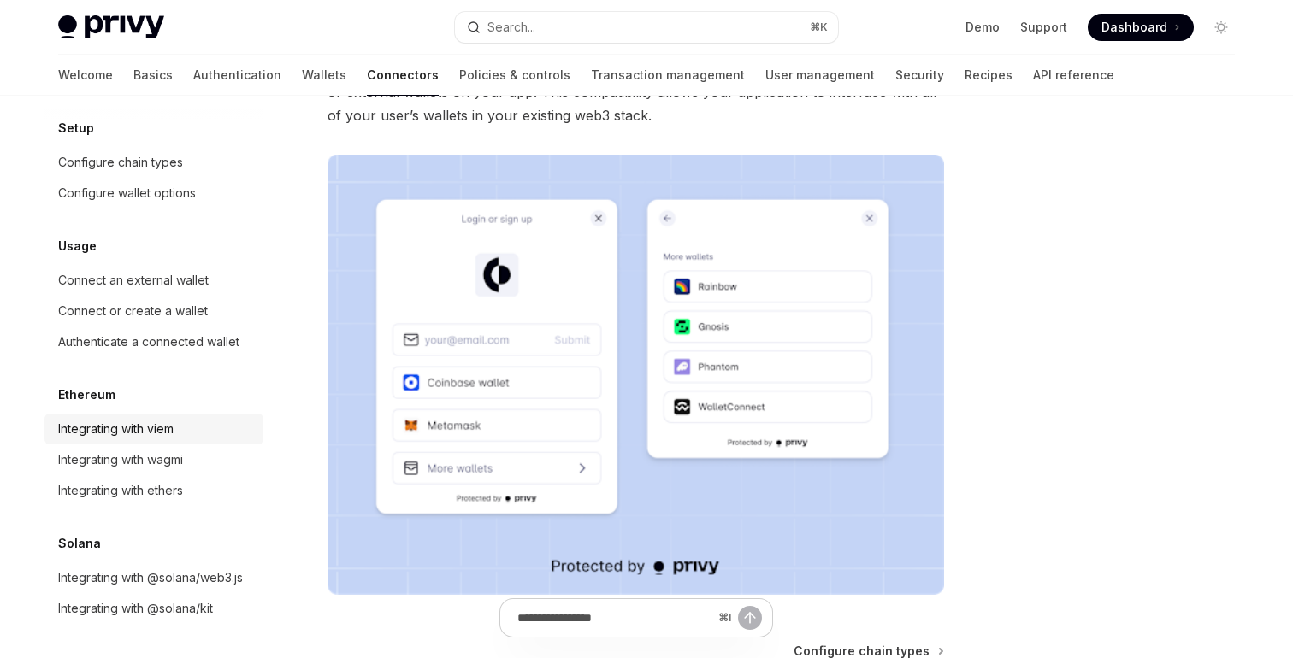
scroll to position [251, 0]
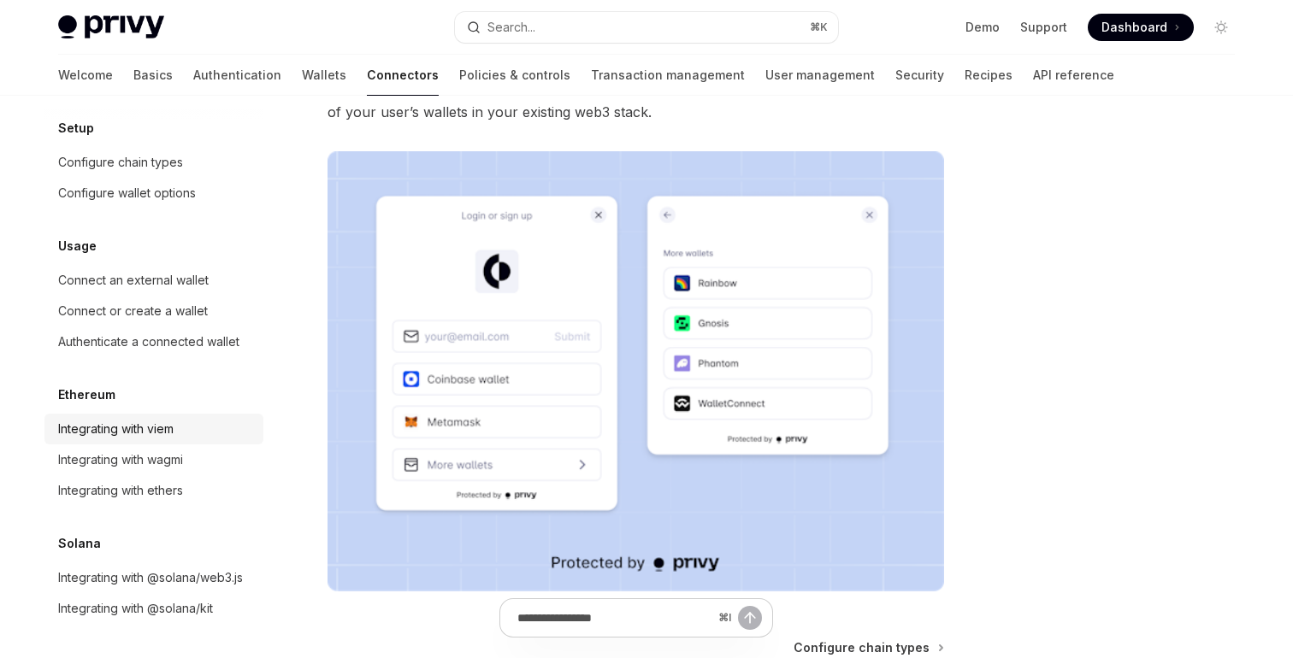
click at [160, 434] on div "Integrating with viem" at bounding box center [115, 429] width 115 height 21
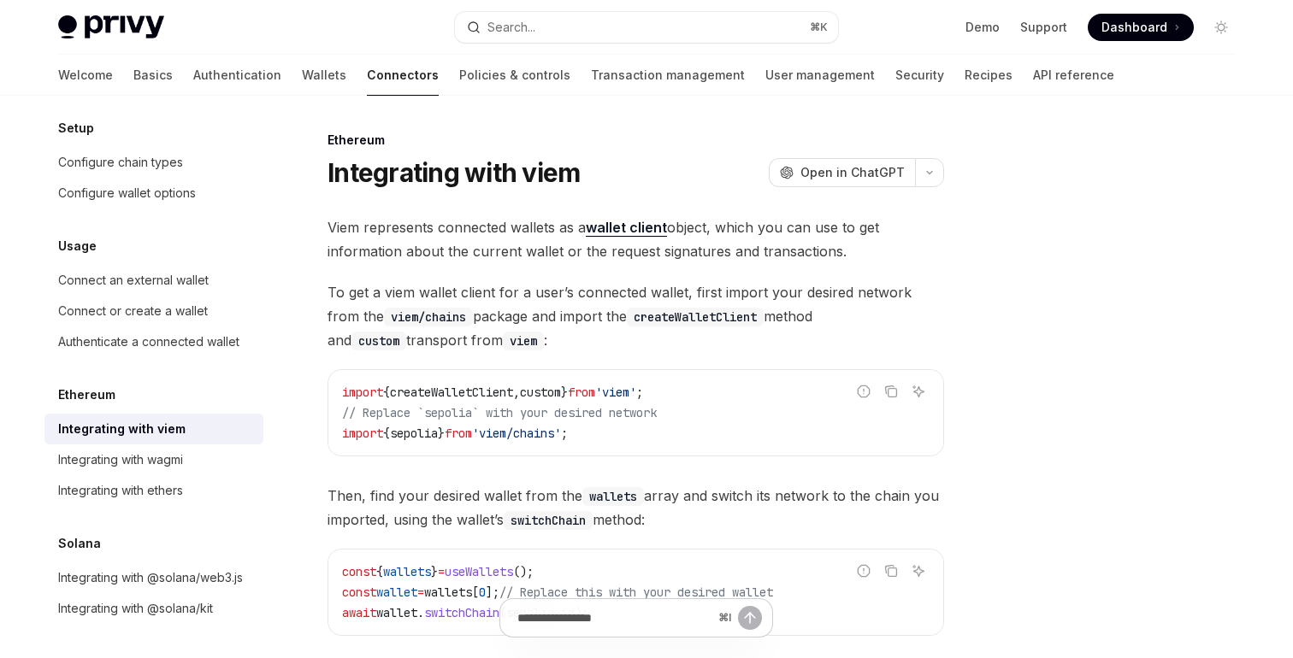
click at [402, 278] on div "Viem represents connected wallets as a wallet client object, which you can use …" at bounding box center [635, 583] width 616 height 737
click at [302, 86] on link "Wallets" at bounding box center [324, 75] width 44 height 41
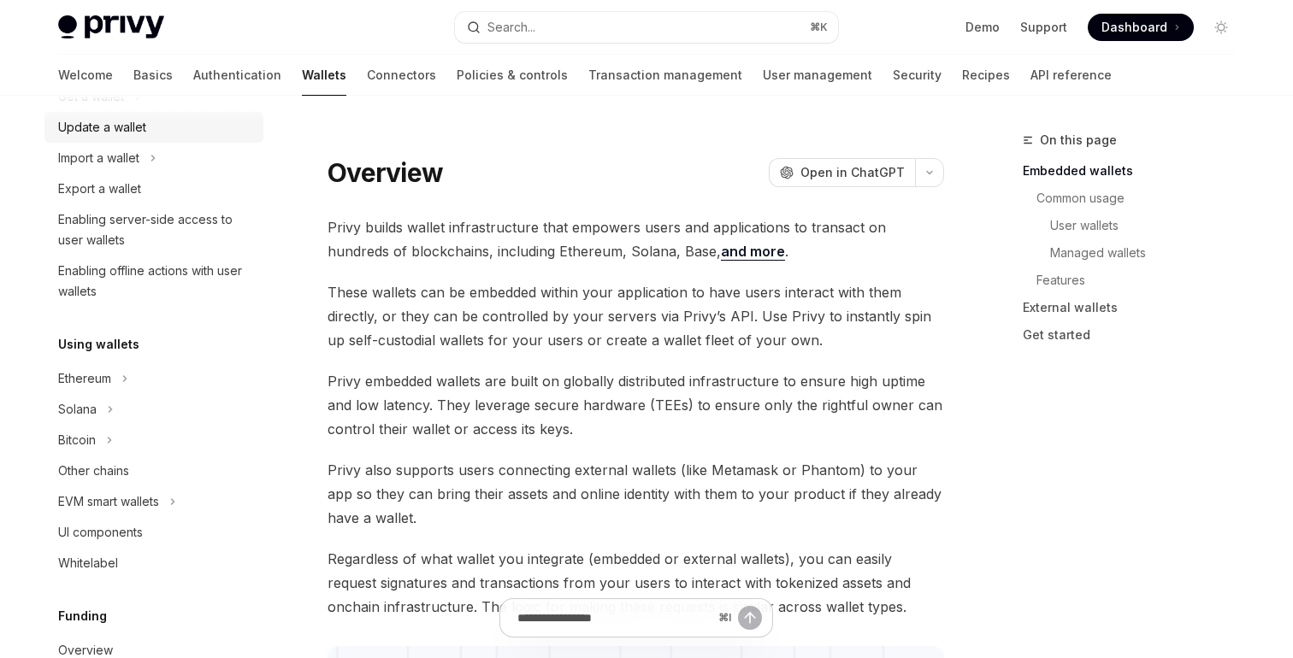
scroll to position [210, 0]
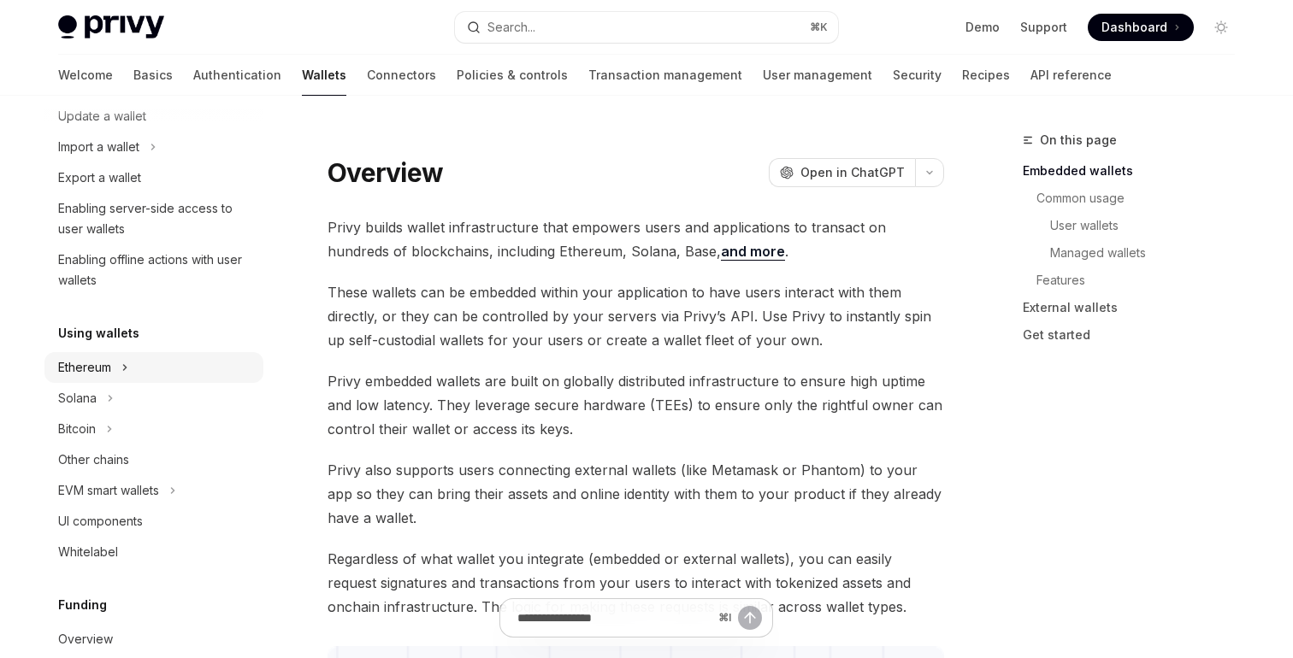
click at [133, 368] on button "Ethereum" at bounding box center [153, 367] width 219 height 31
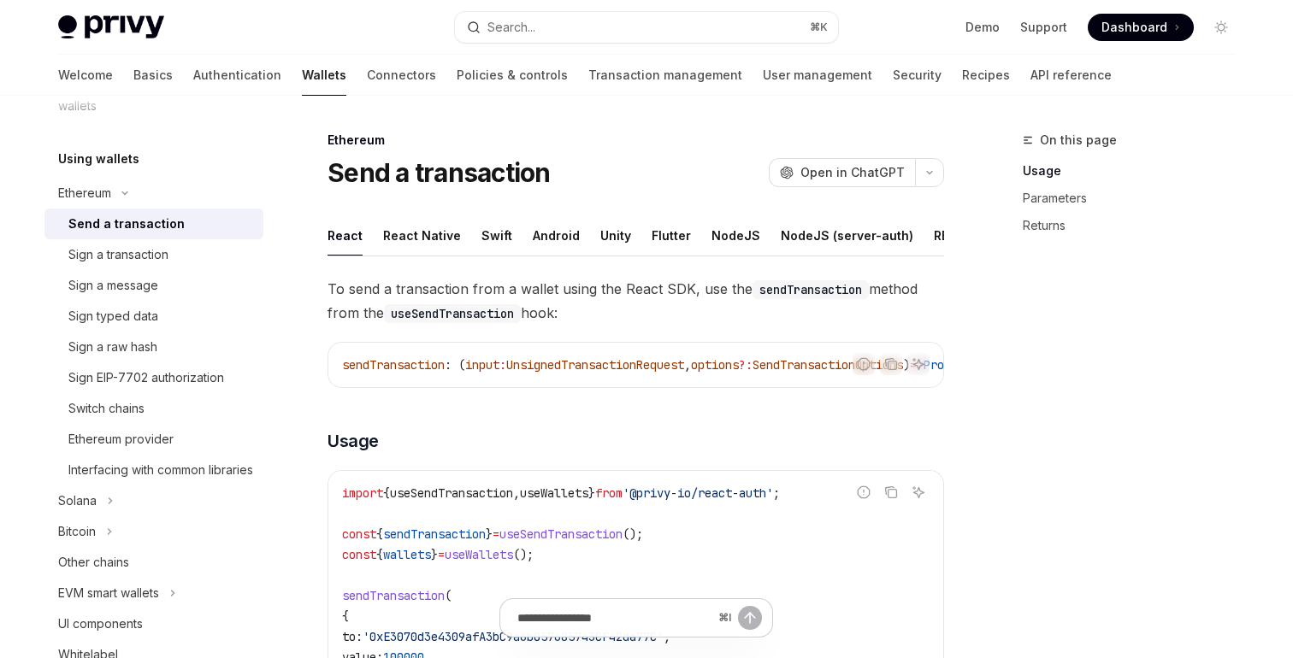
scroll to position [3, 0]
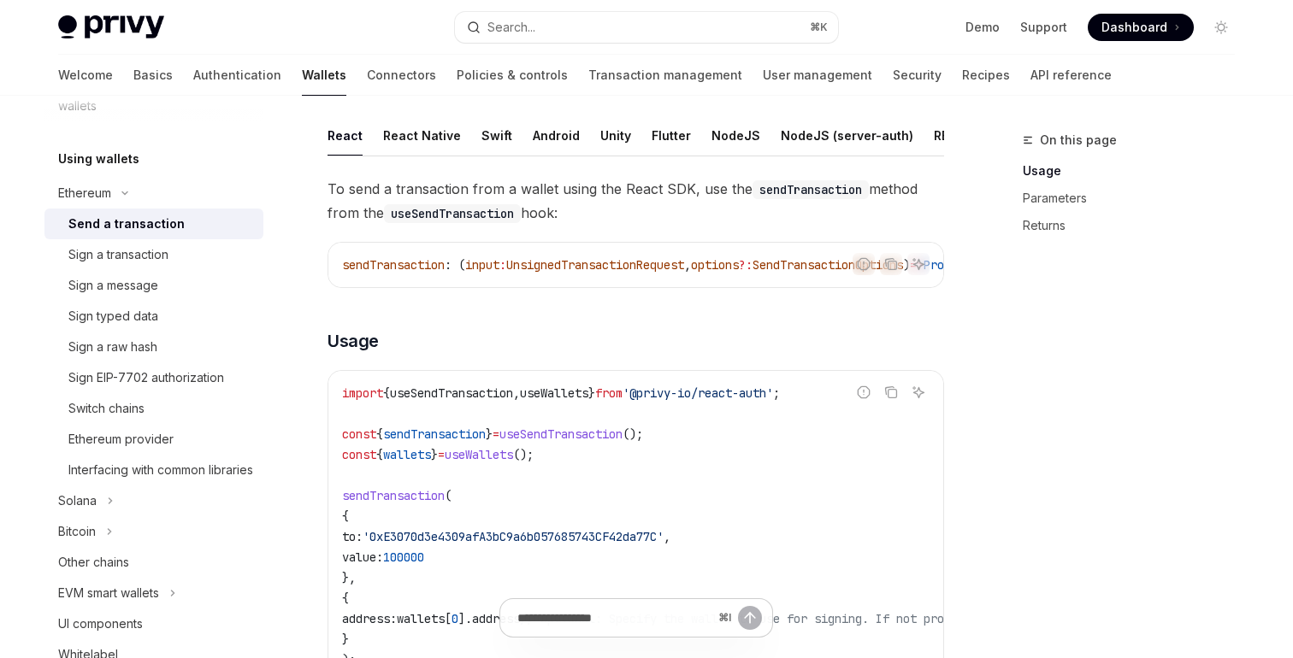
scroll to position [103, 0]
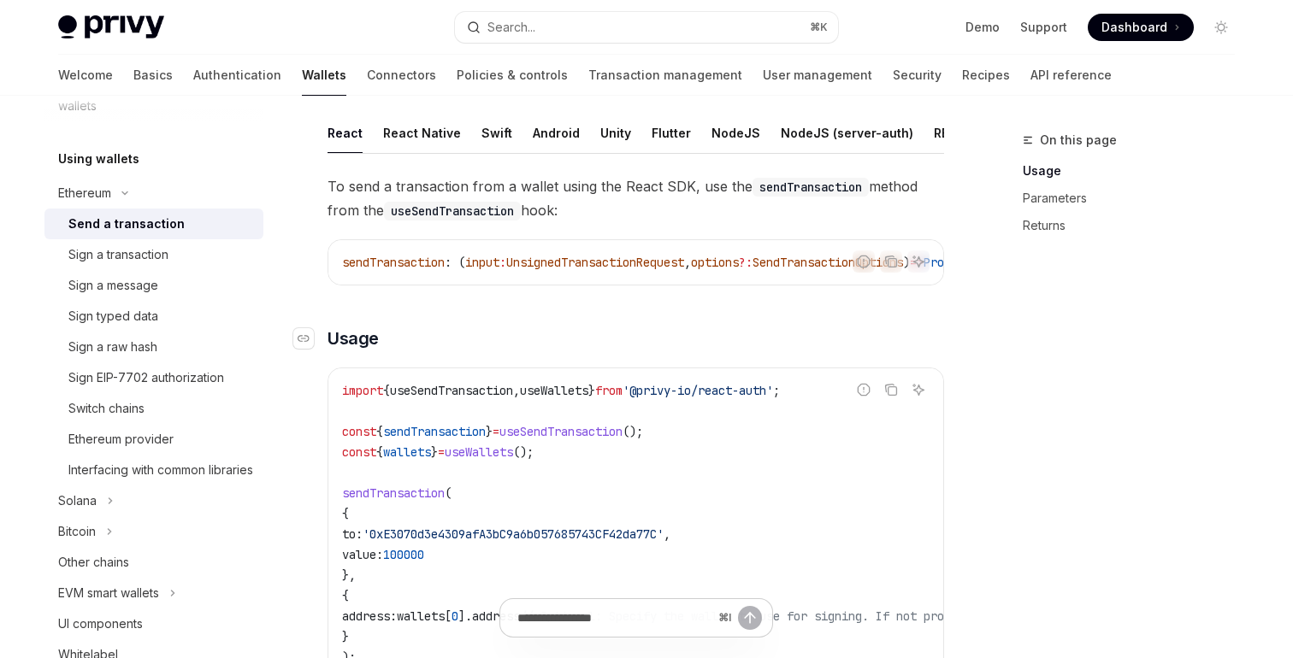
click at [634, 346] on h3 "​ Usage" at bounding box center [635, 339] width 616 height 24
click at [105, 256] on div "Sign a transaction" at bounding box center [118, 255] width 100 height 21
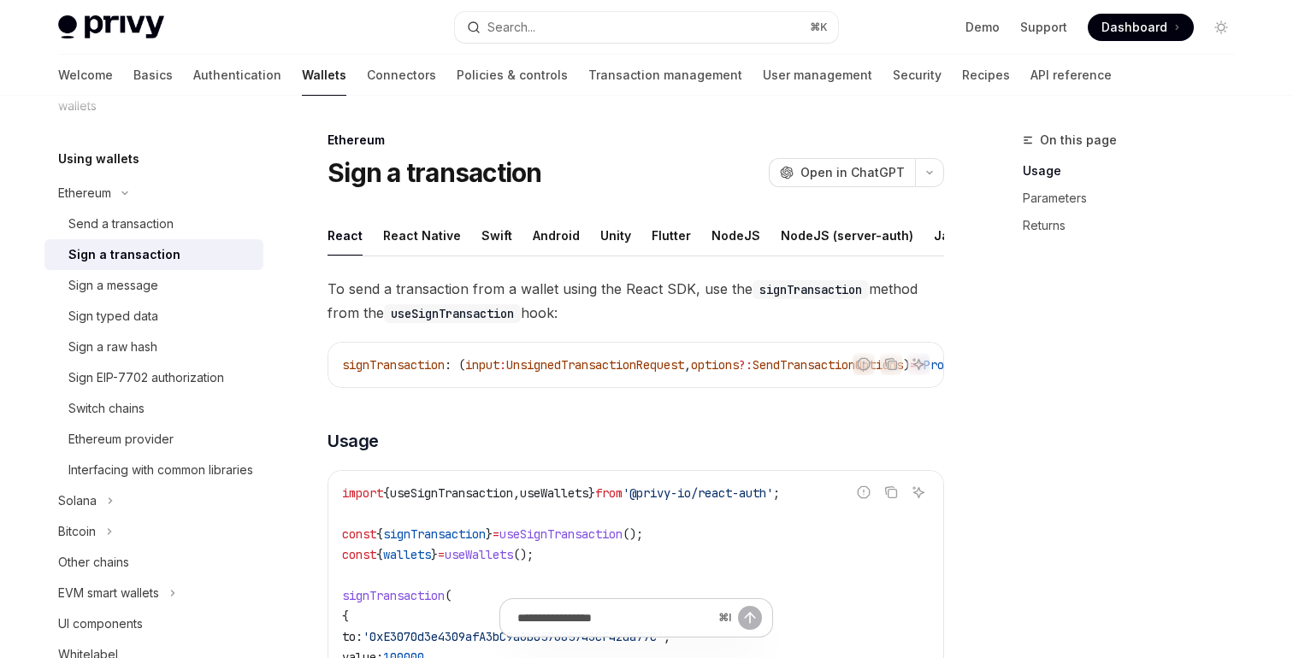
click at [565, 166] on div "Sign a transaction OpenAI Open in ChatGPT" at bounding box center [635, 172] width 616 height 31
click at [595, 166] on div "Sign a transaction OpenAI Open in ChatGPT" at bounding box center [635, 172] width 616 height 31
click at [136, 287] on div "Sign a message" at bounding box center [113, 285] width 90 height 21
type textarea "*"
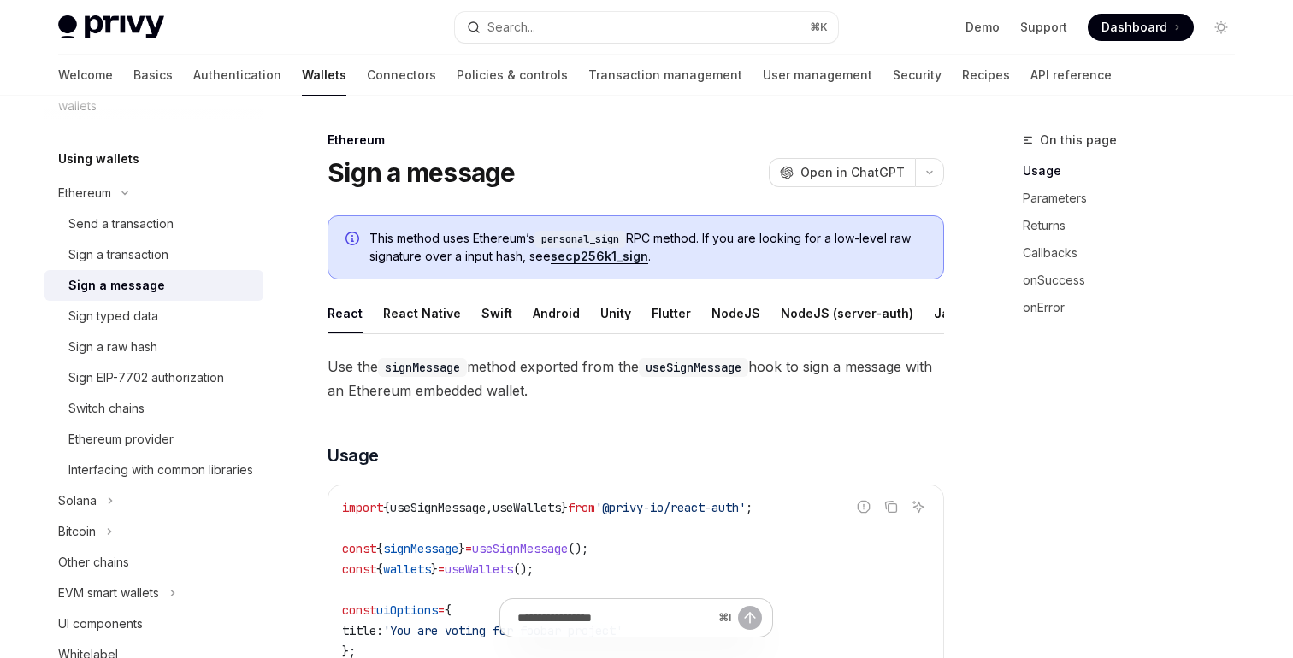
click at [666, 166] on div "Sign a message OpenAI Open in ChatGPT" at bounding box center [635, 172] width 616 height 31
click at [906, 15] on div "Demo Support Dashboard Dashboard" at bounding box center [1043, 27] width 383 height 27
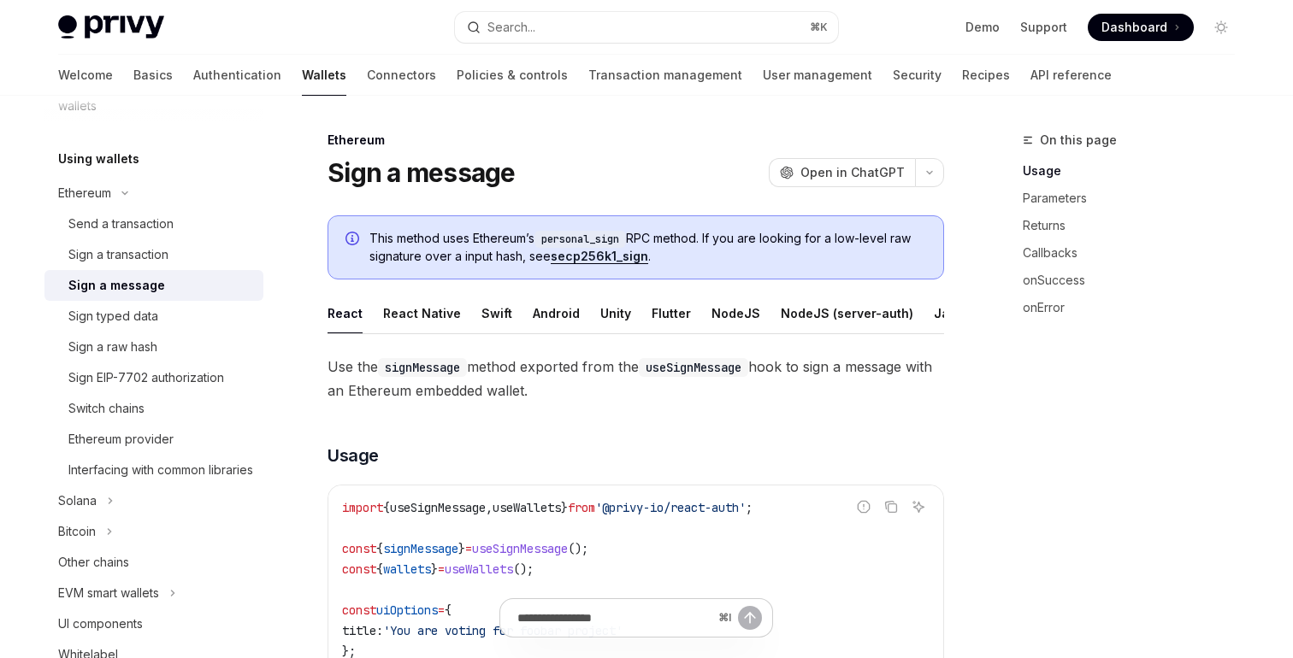
click at [892, 38] on div "Demo Support Dashboard Dashboard" at bounding box center [1043, 27] width 383 height 27
click at [721, 141] on div "Ethereum" at bounding box center [635, 140] width 616 height 17
click at [631, 178] on div "Sign a message OpenAI Open in ChatGPT" at bounding box center [635, 172] width 616 height 31
click at [668, 179] on div "Sign a message OpenAI Open in ChatGPT" at bounding box center [635, 172] width 616 height 31
